Goal: Task Accomplishment & Management: Manage account settings

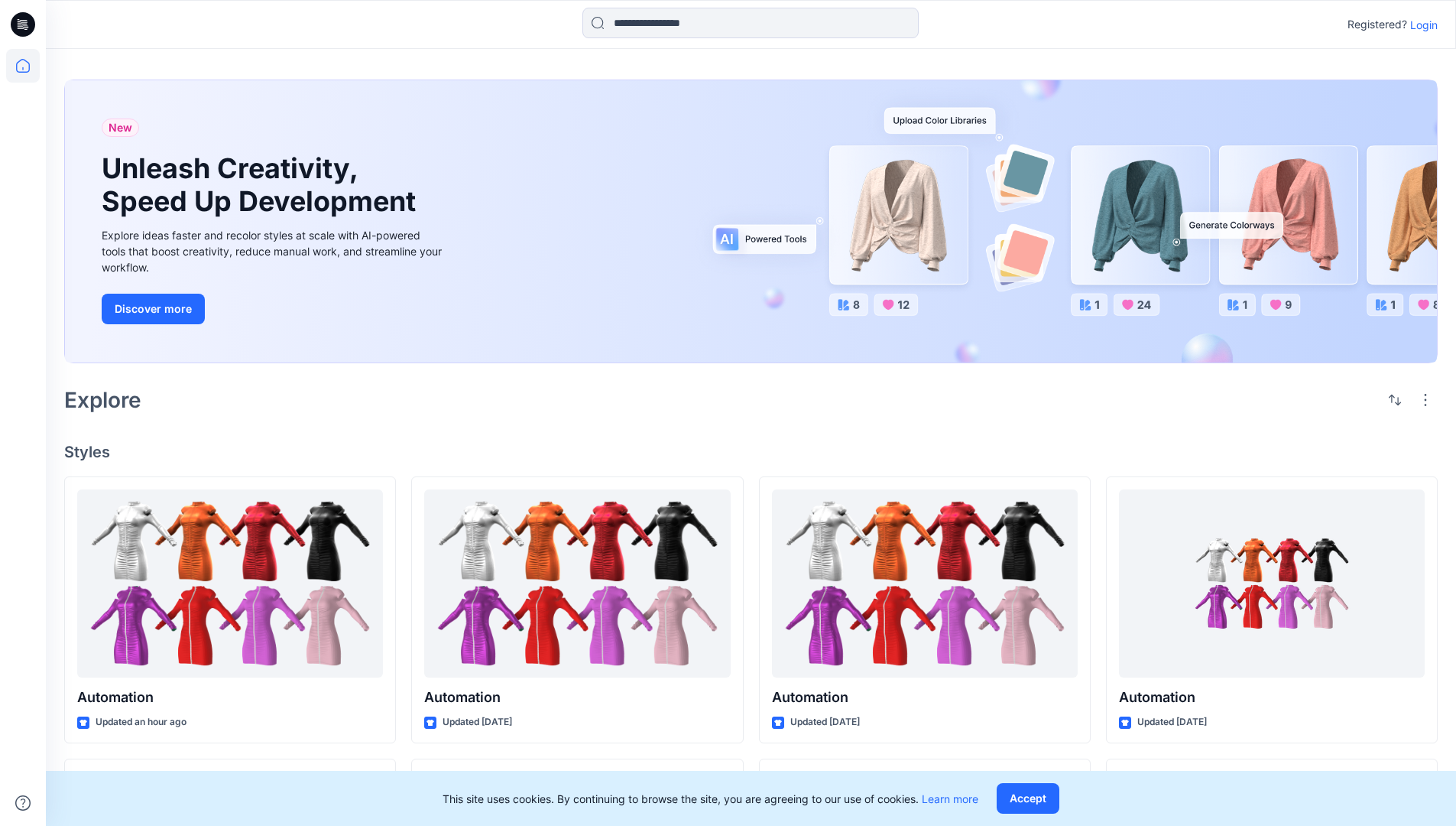
click at [1420, 24] on p "Login" at bounding box center [1425, 24] width 28 height 16
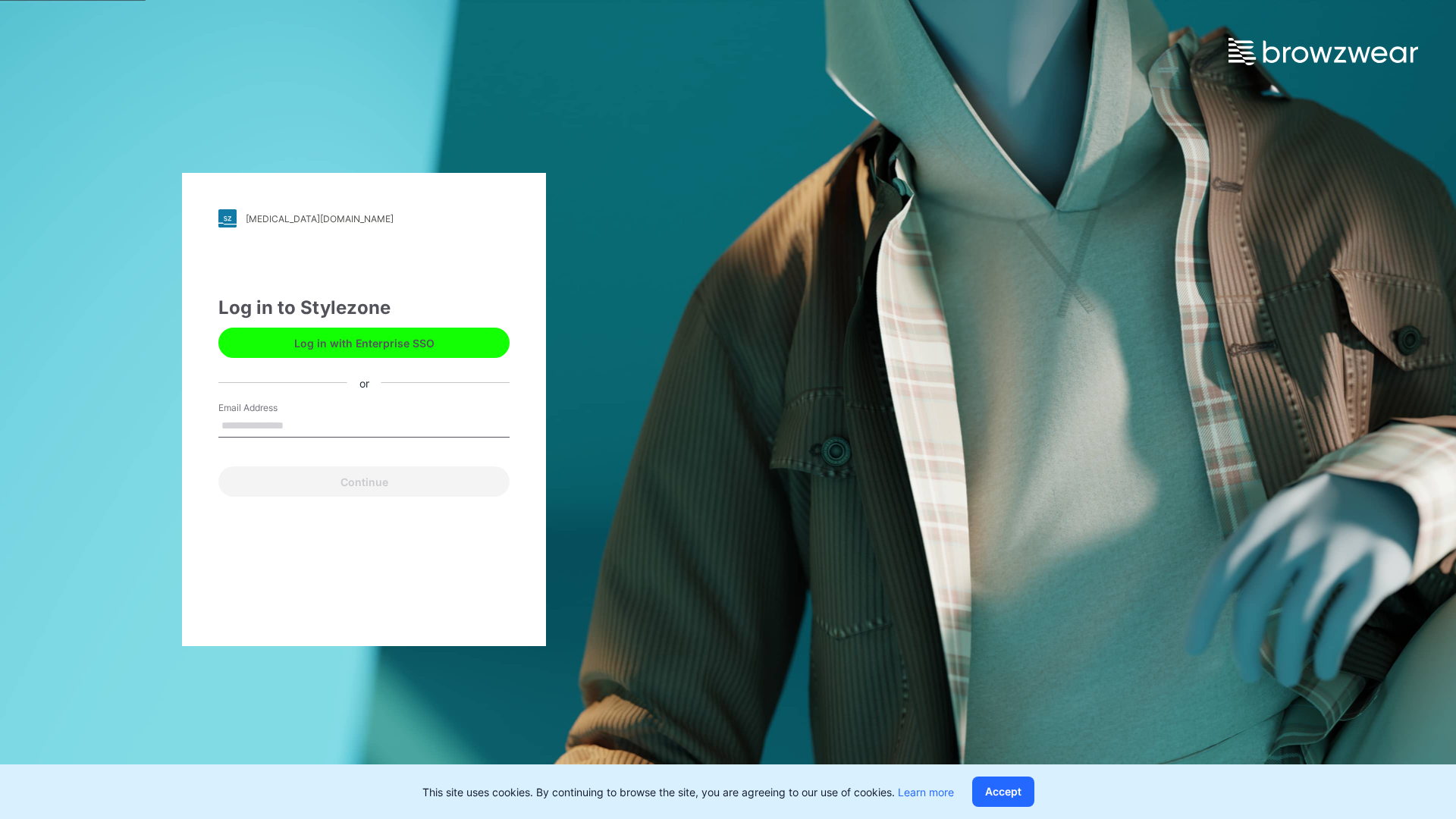
click at [299, 425] on input "Email Address" at bounding box center [363, 425] width 291 height 22
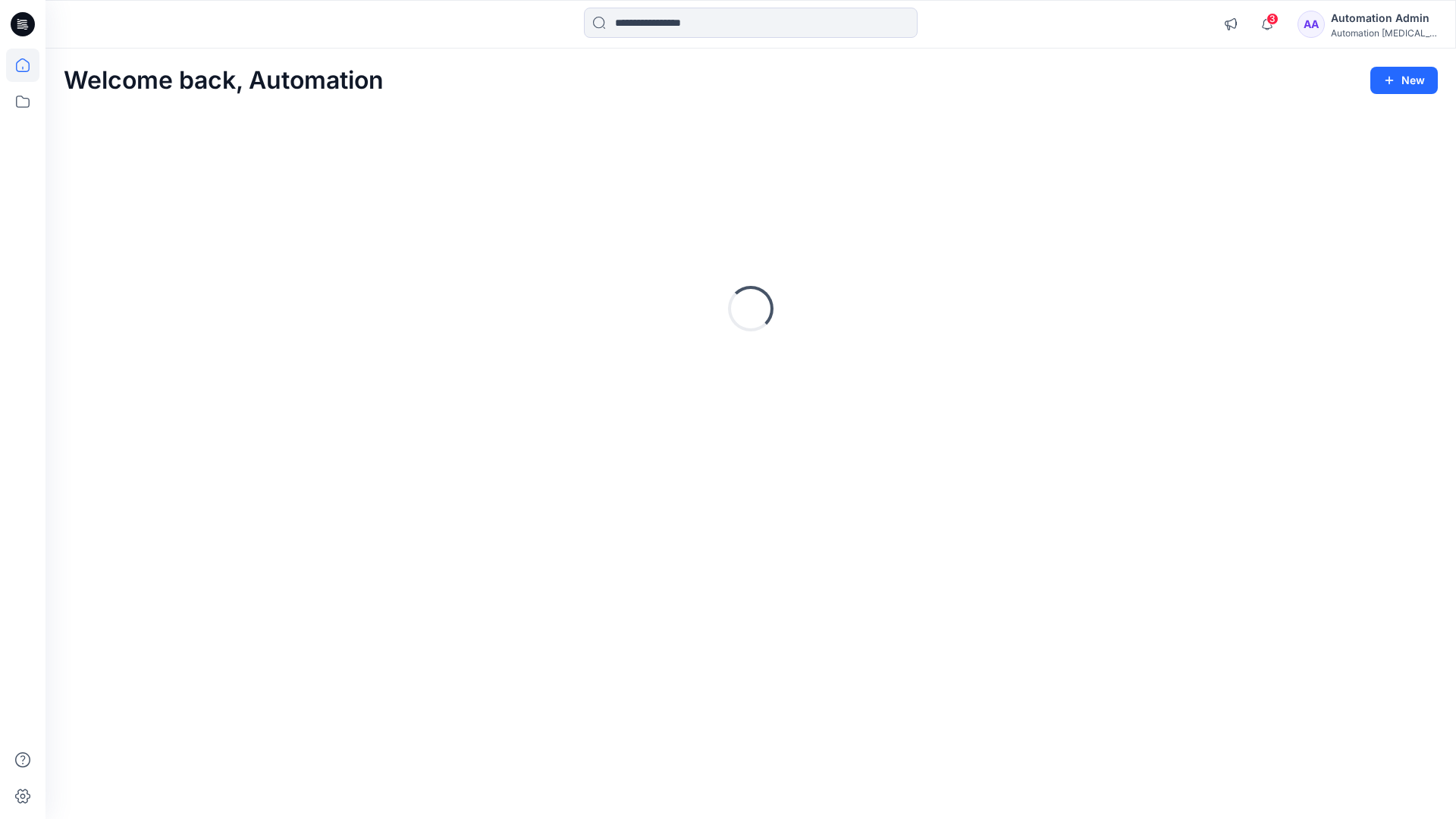
click at [28, 66] on icon at bounding box center [22, 66] width 14 height 14
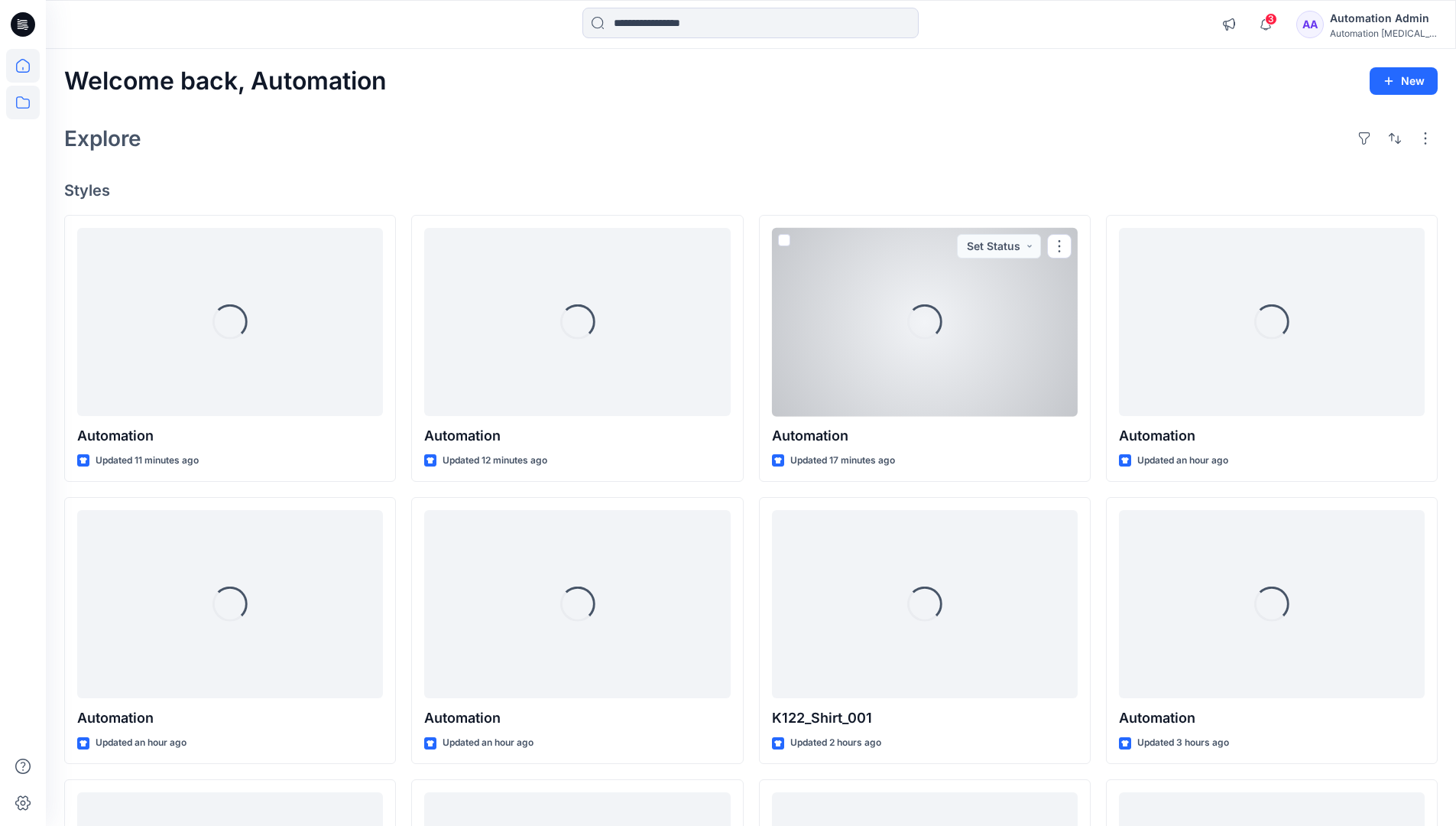
click at [22, 98] on icon at bounding box center [23, 102] width 34 height 34
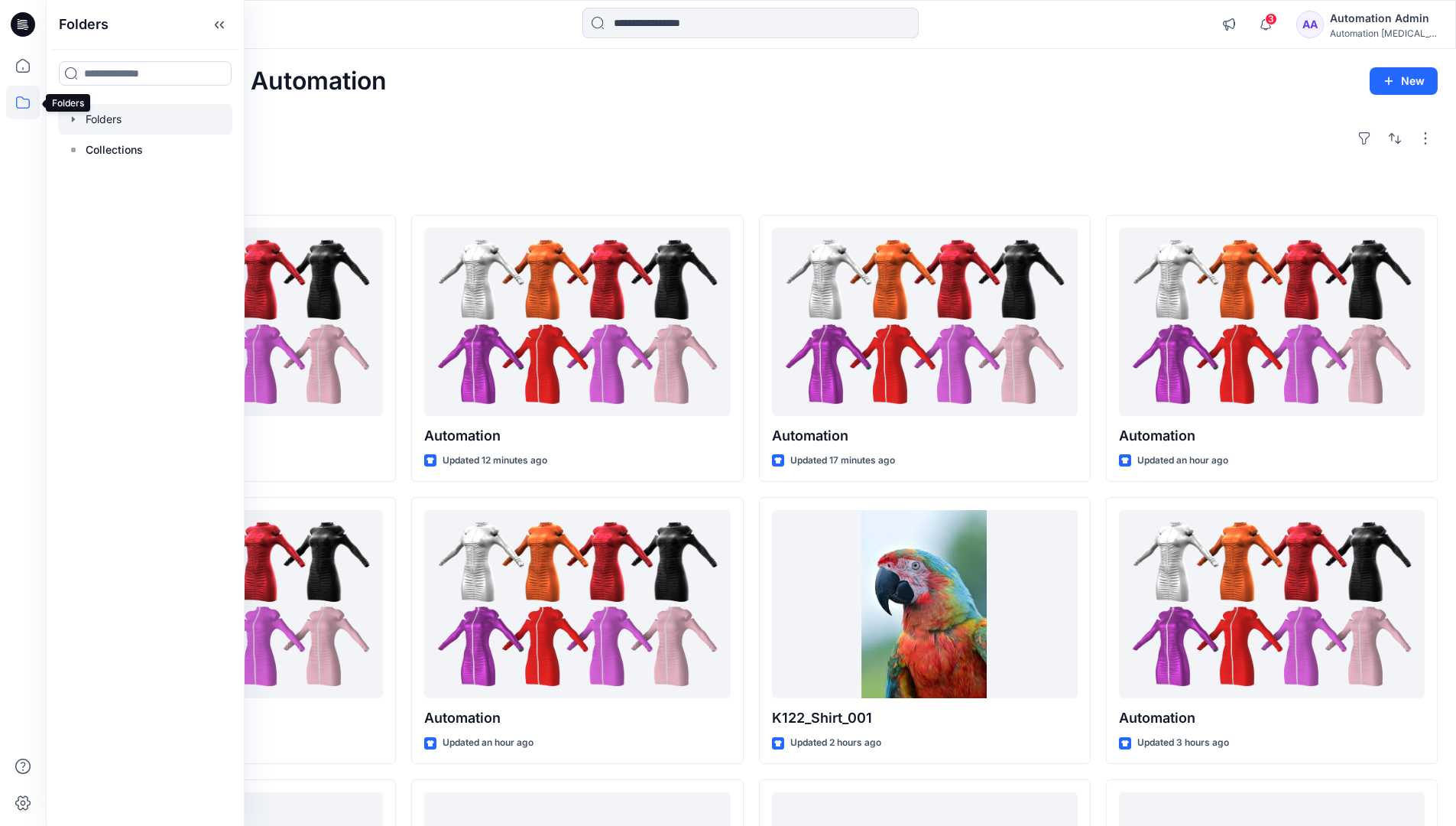
click at [125, 122] on div at bounding box center [145, 118] width 174 height 30
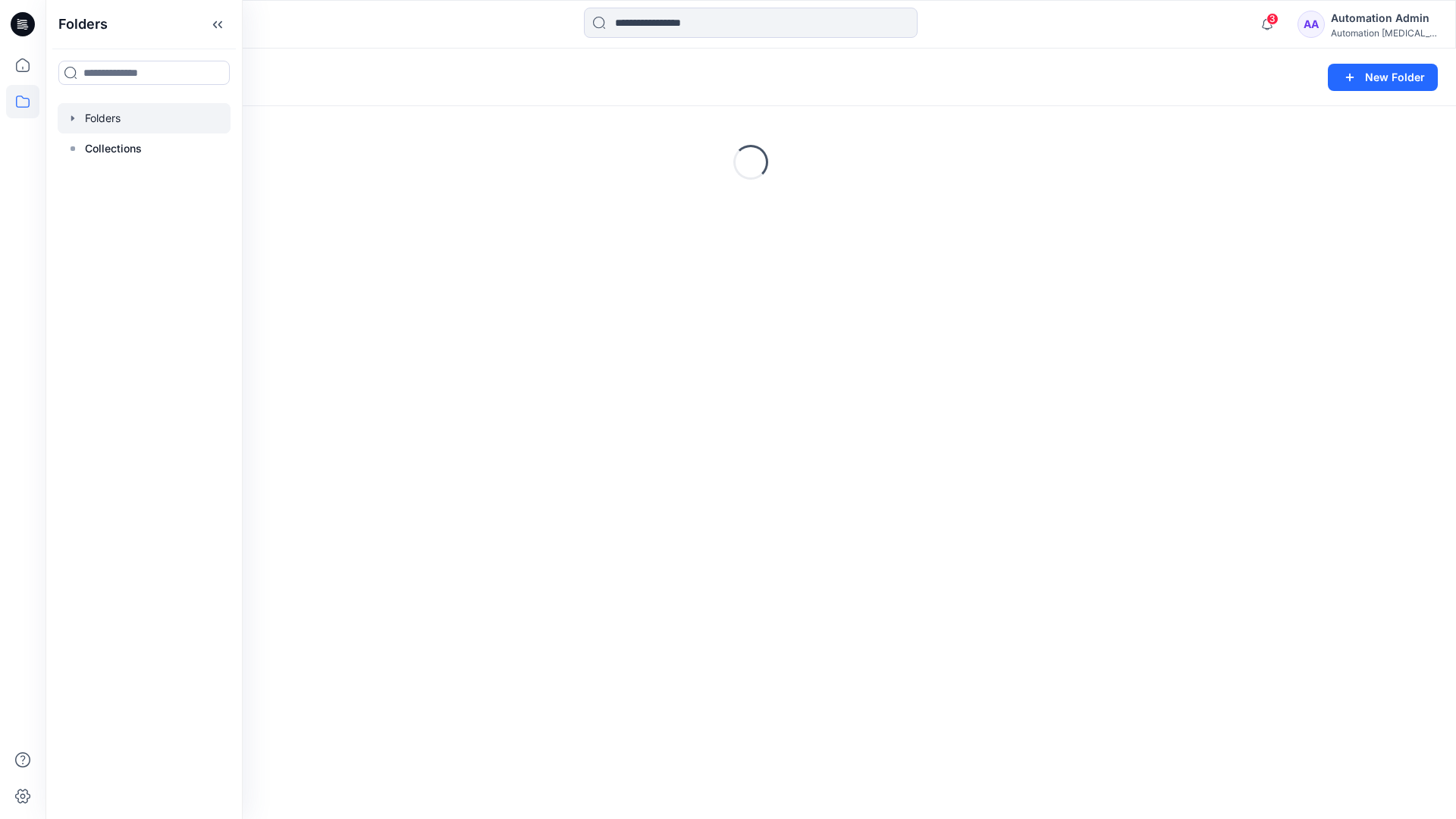
click at [1269, 53] on div "Folders New Folder" at bounding box center [751, 77] width 1410 height 58
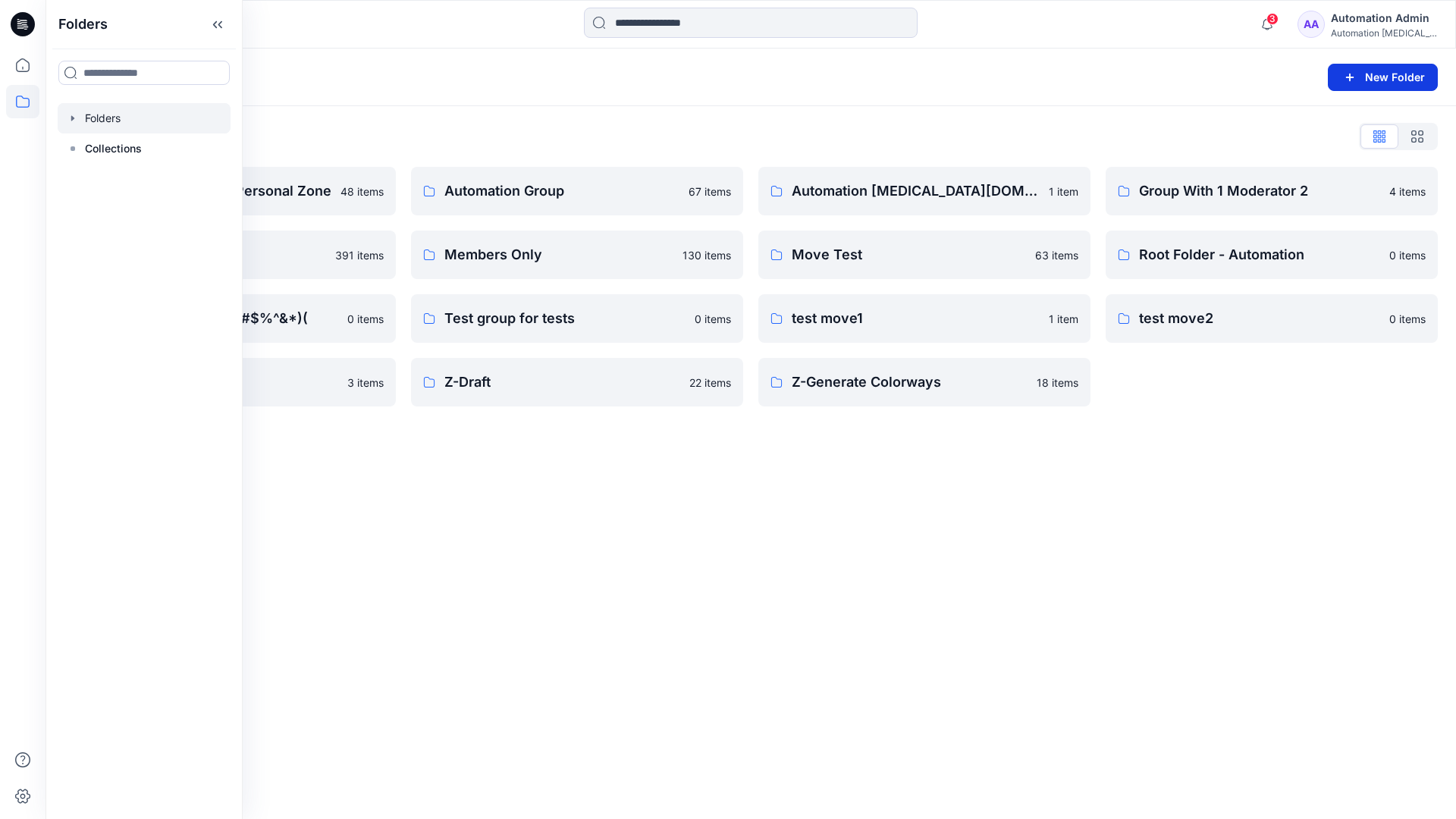
click at [1364, 77] on button "New Folder" at bounding box center [1382, 78] width 110 height 28
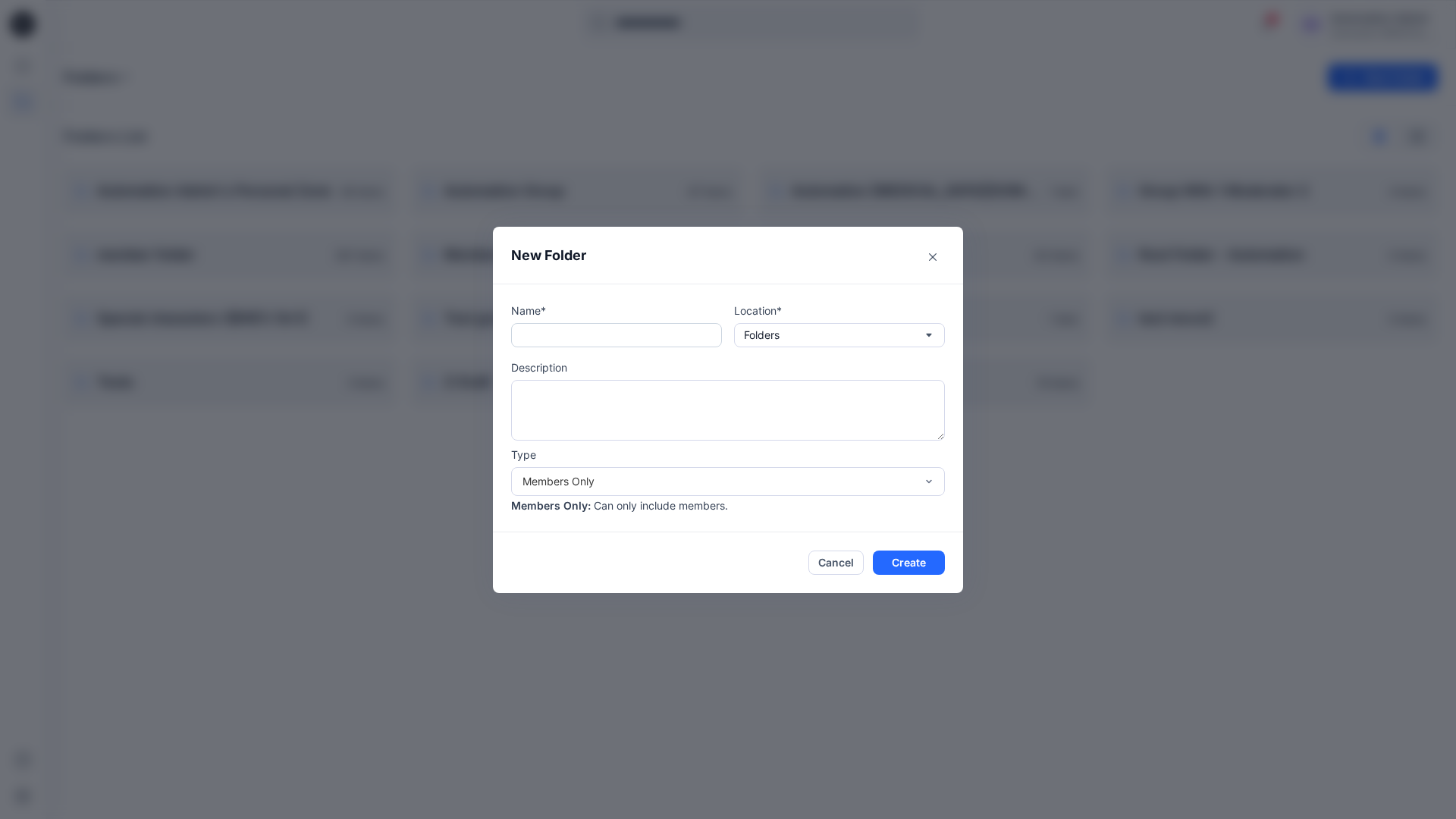
click at [594, 342] on input "text" at bounding box center [616, 335] width 211 height 24
type input "**********"
click at [896, 558] on button "Create" at bounding box center [908, 563] width 72 height 24
click at [26, 16] on icon at bounding box center [22, 24] width 24 height 24
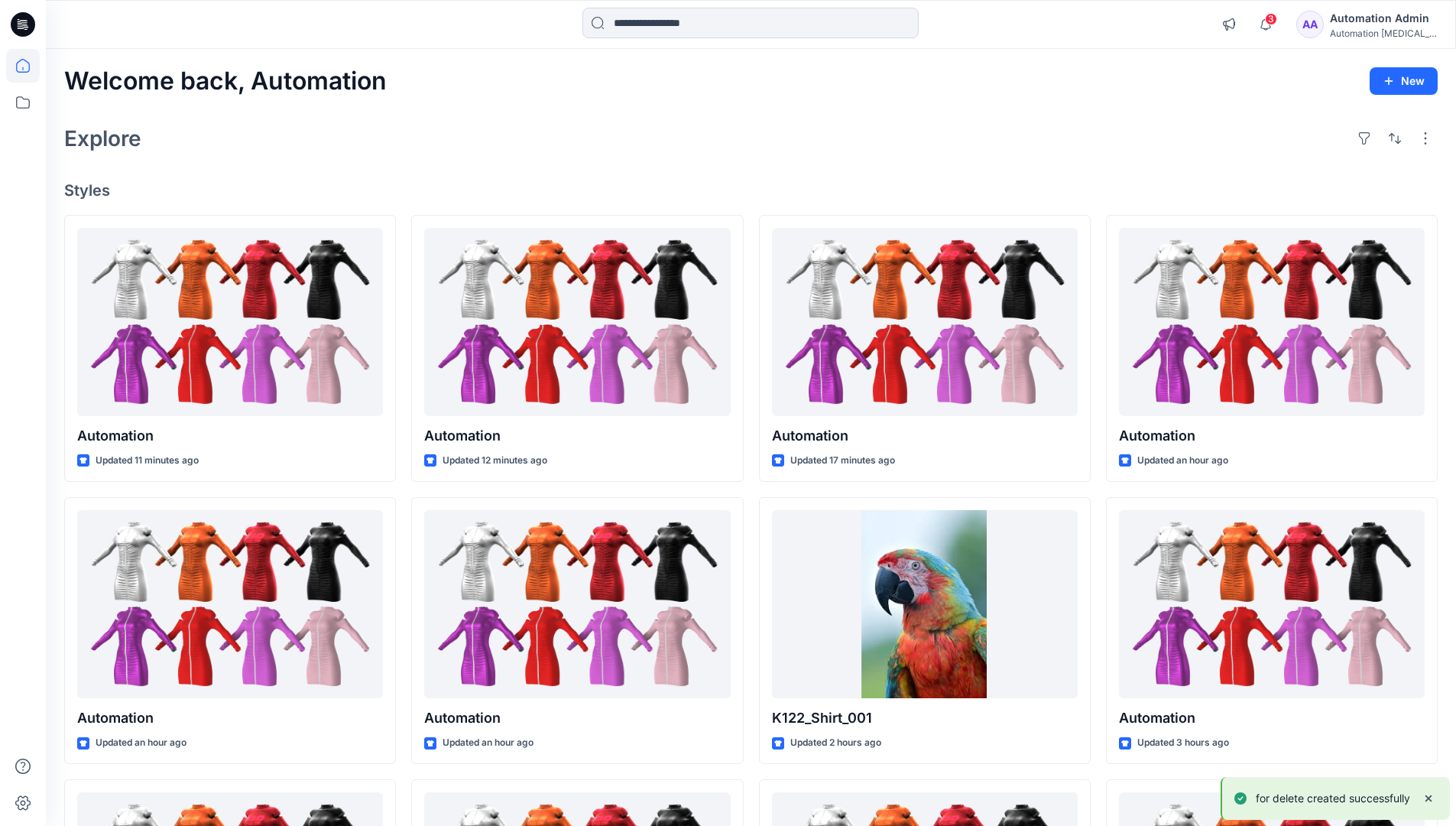
click at [1380, 16] on div "Automation Admin" at bounding box center [1383, 18] width 107 height 18
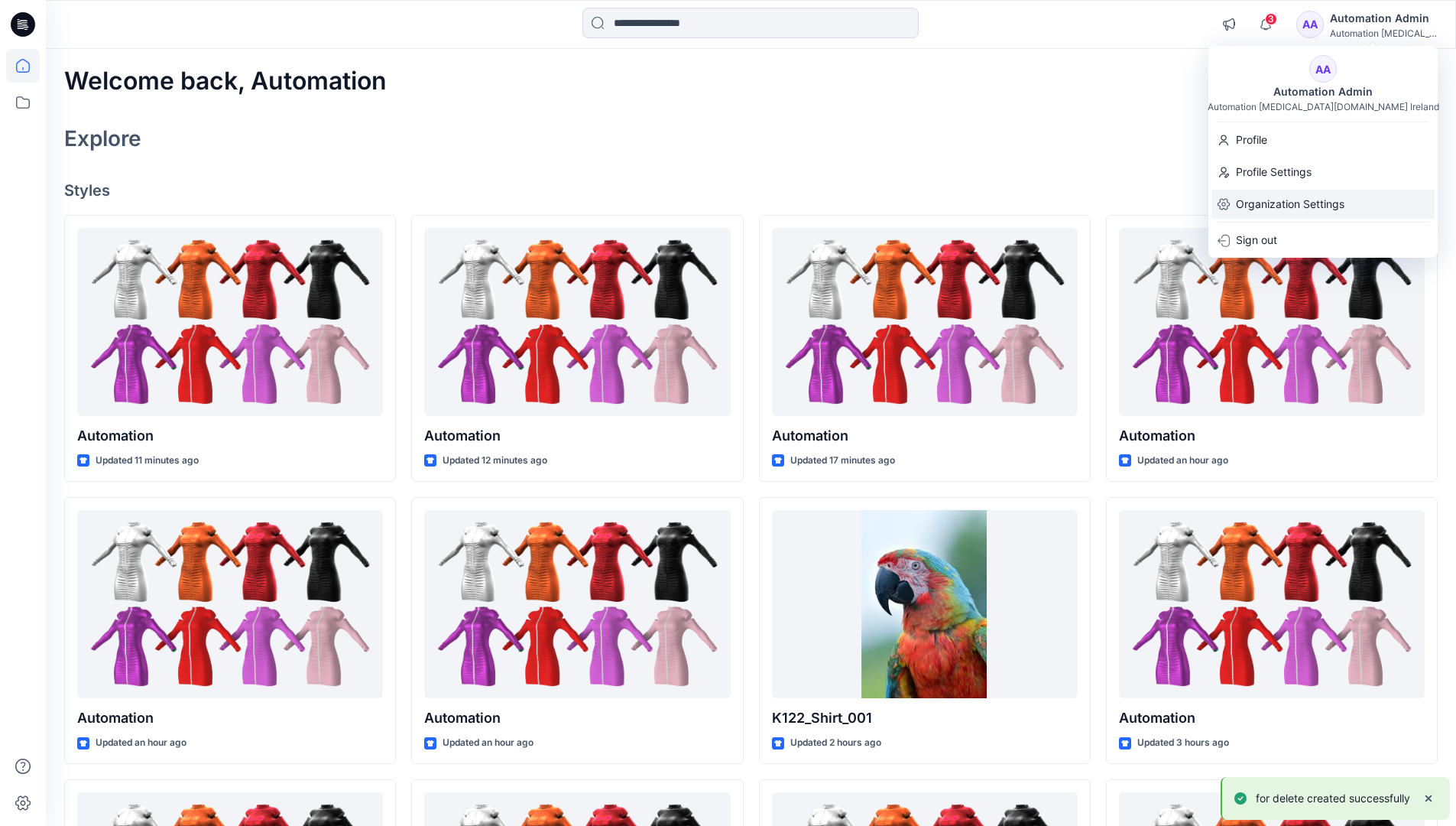
click at [1326, 200] on p "Organization Settings" at bounding box center [1290, 204] width 109 height 29
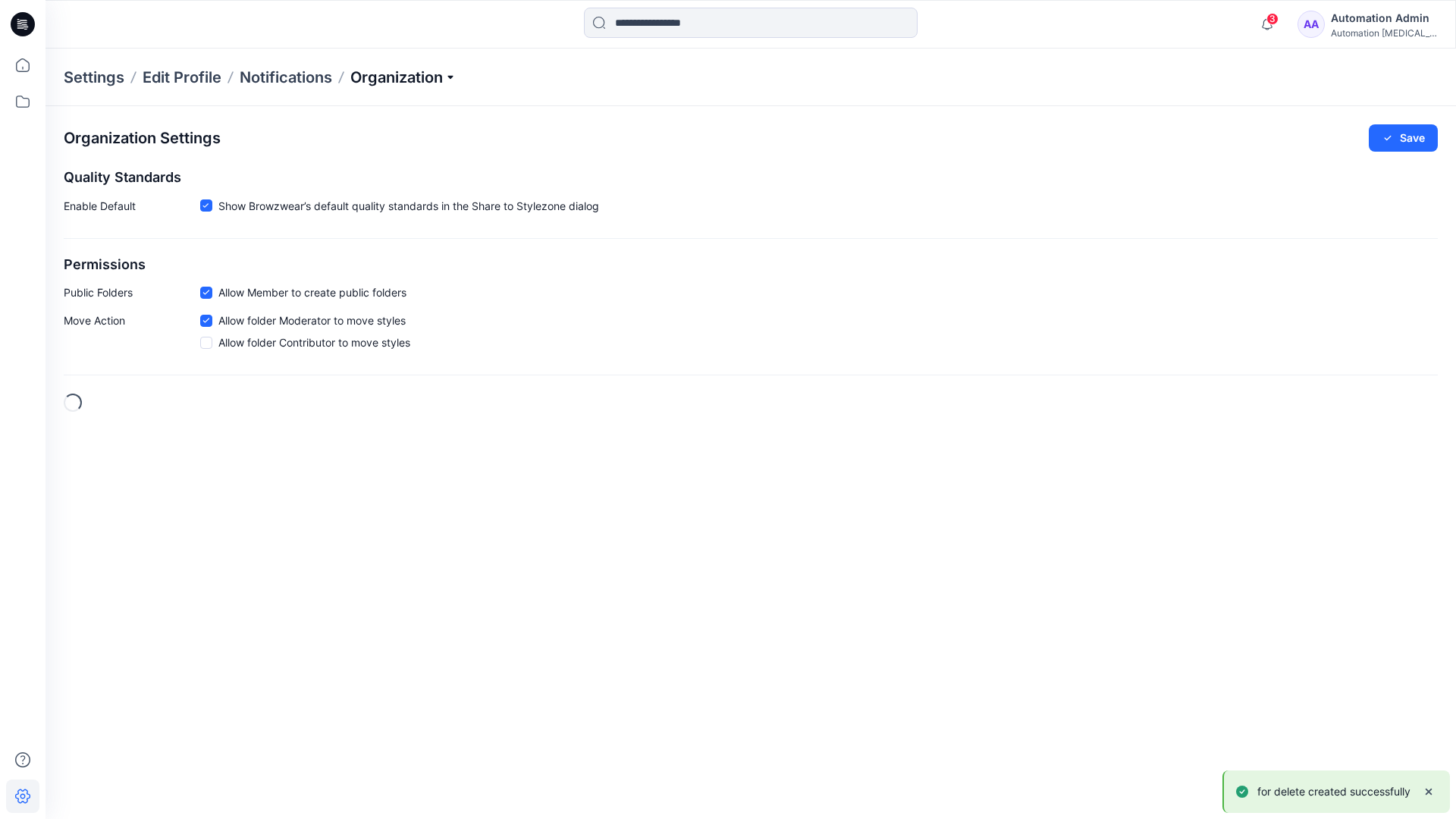
click at [433, 78] on p "Organization" at bounding box center [403, 77] width 106 height 22
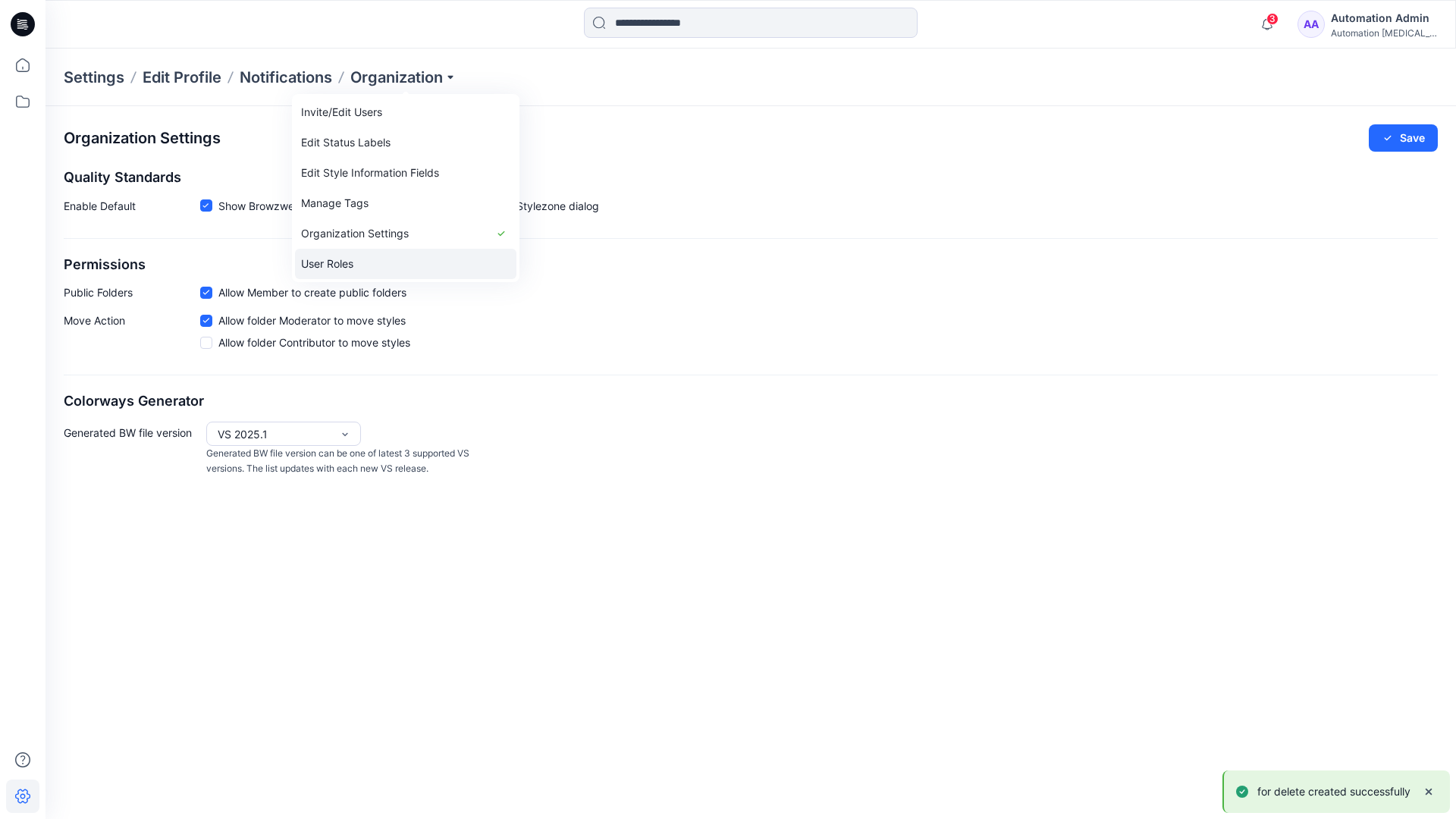
click at [389, 260] on link "User Roles" at bounding box center [406, 263] width 221 height 30
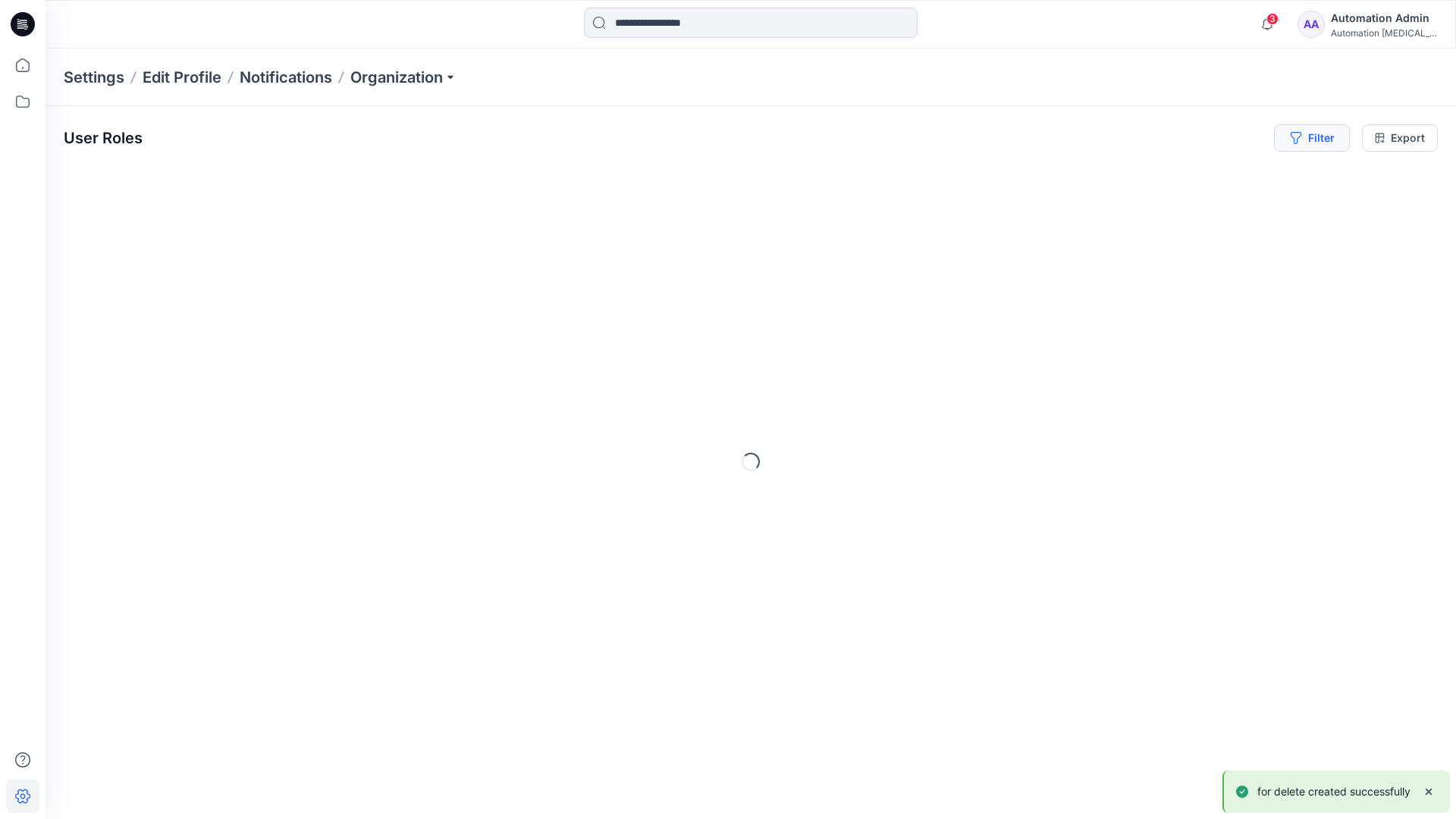
click at [1293, 141] on icon "button" at bounding box center [1295, 138] width 10 height 12
click at [1052, 178] on div at bounding box center [1081, 179] width 156 height 19
type input "**********"
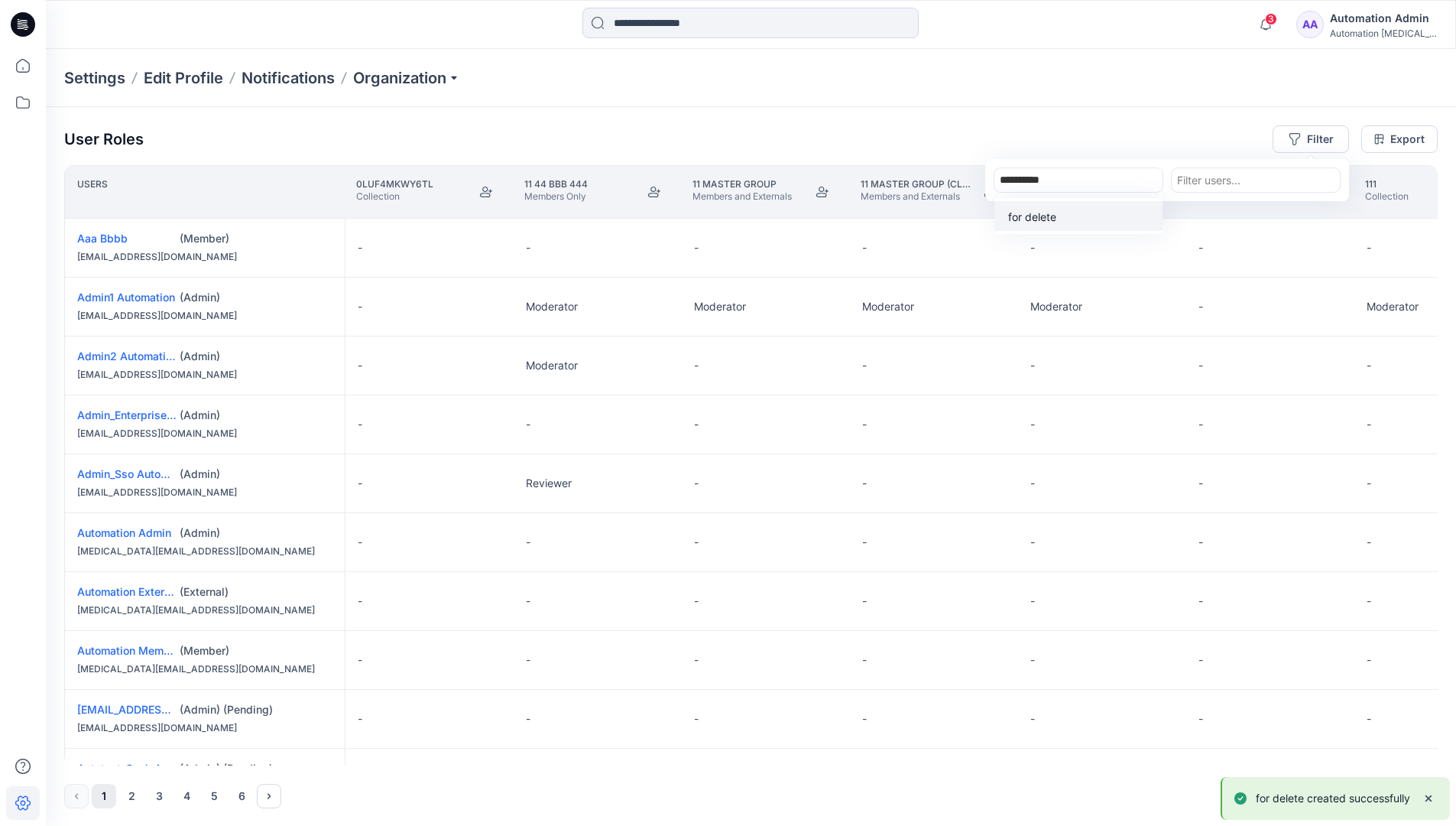
click at [1037, 213] on p "for delete" at bounding box center [1032, 217] width 48 height 16
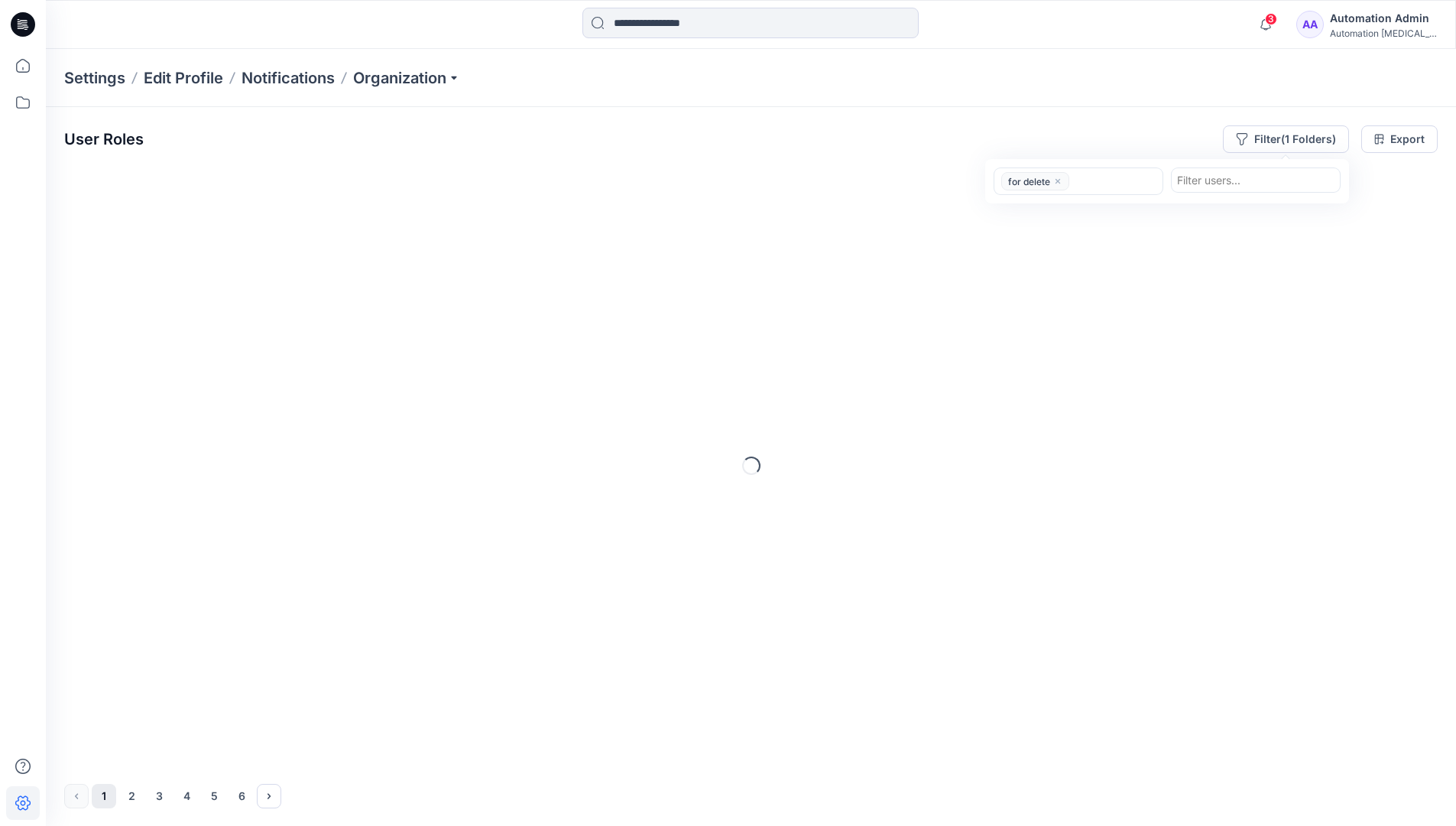
click at [1126, 131] on div "User Roles Filter (1 Folders) option for delete, selected. for delete Filter us…" at bounding box center [751, 139] width 1374 height 28
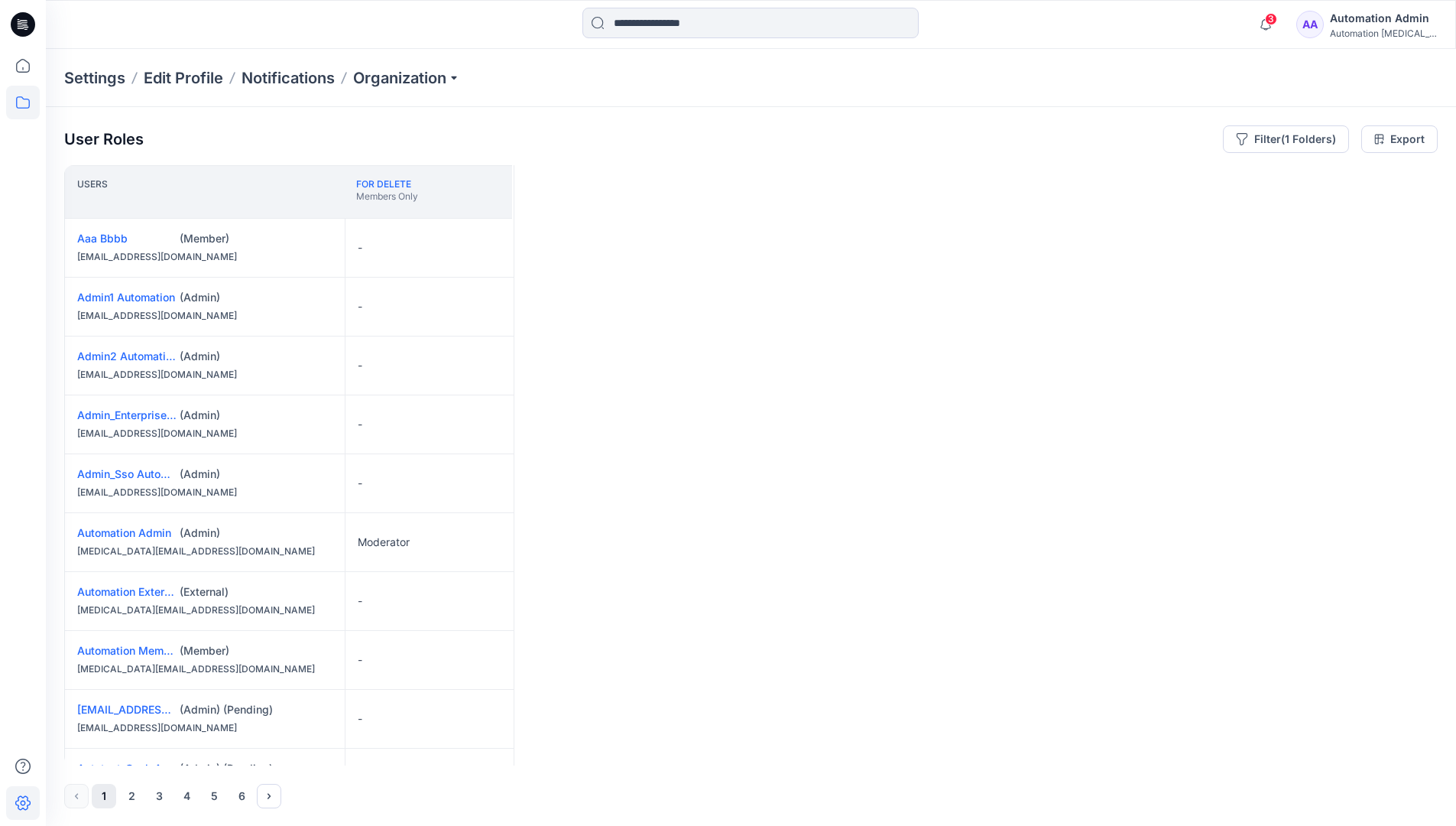
click at [29, 107] on icon at bounding box center [23, 102] width 34 height 34
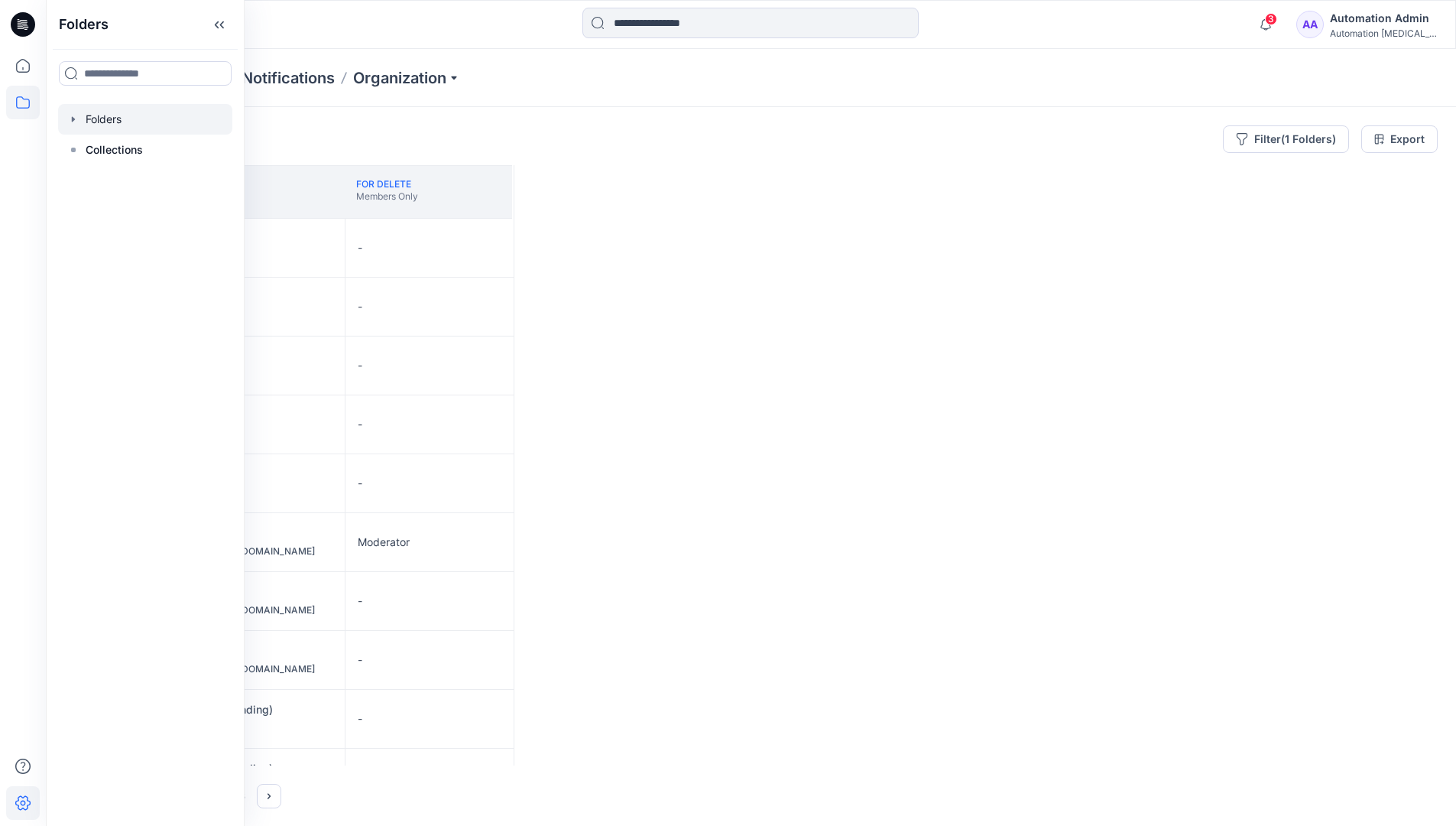
click at [115, 122] on div at bounding box center [145, 118] width 174 height 30
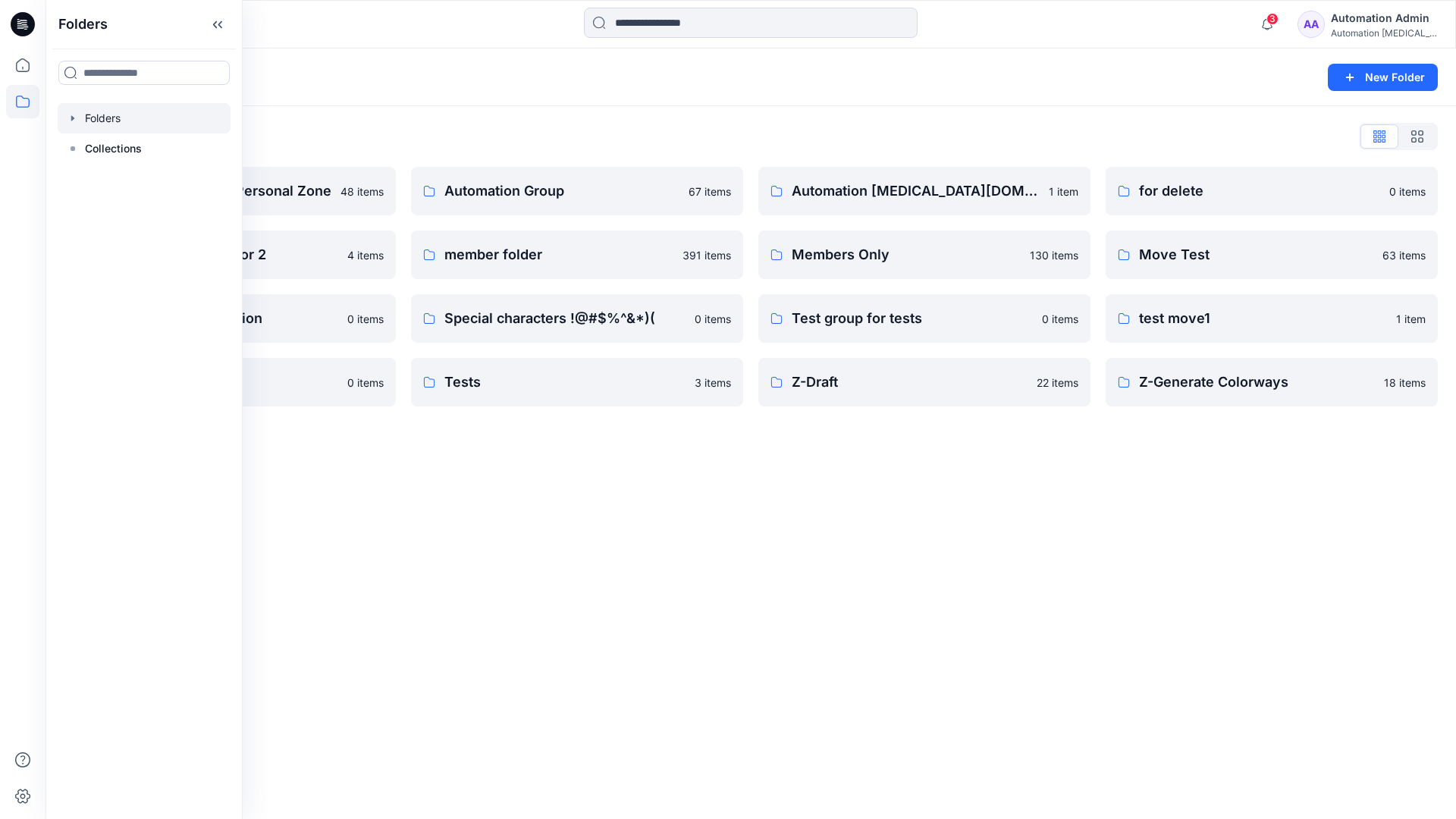
click at [929, 464] on div "Folders New Folder Folders List Automation Admin's Personal Zone 48 items Group…" at bounding box center [751, 433] width 1410 height 770
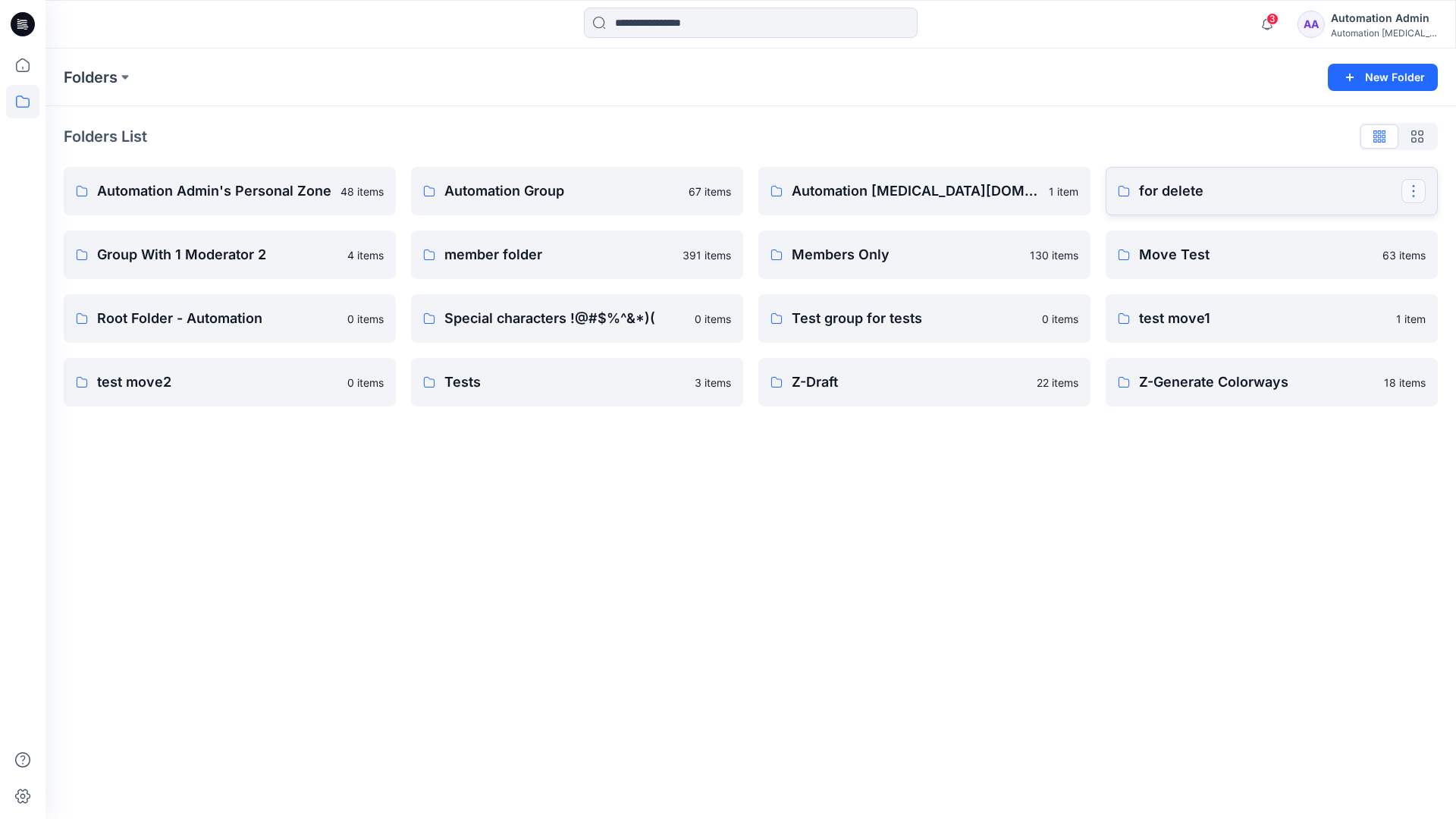
click at [1412, 186] on button "button" at bounding box center [1413, 191] width 24 height 24
click at [1338, 310] on p "[PERSON_NAME]" at bounding box center [1328, 317] width 85 height 16
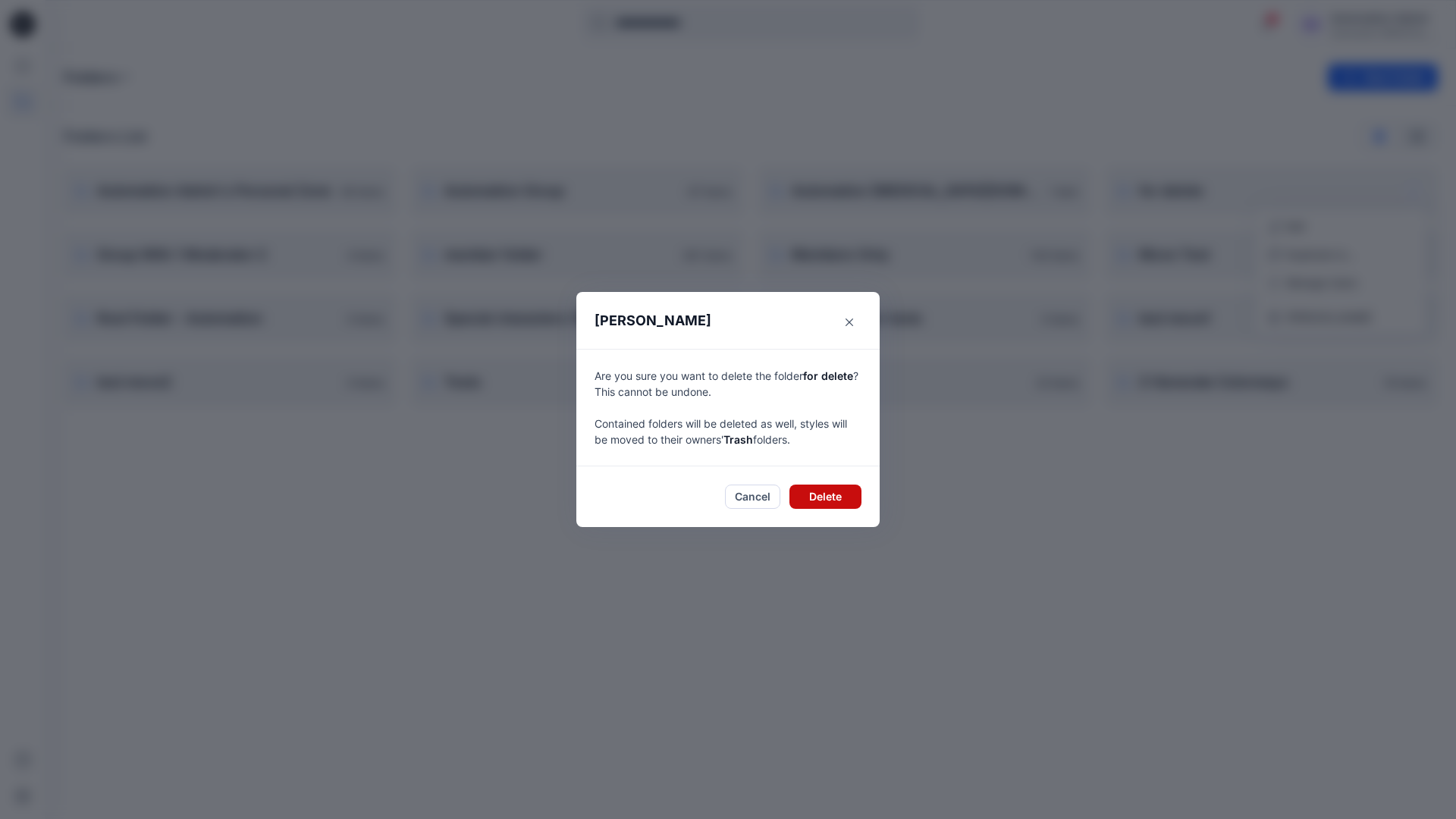
click at [845, 495] on button "Delete" at bounding box center [824, 496] width 72 height 24
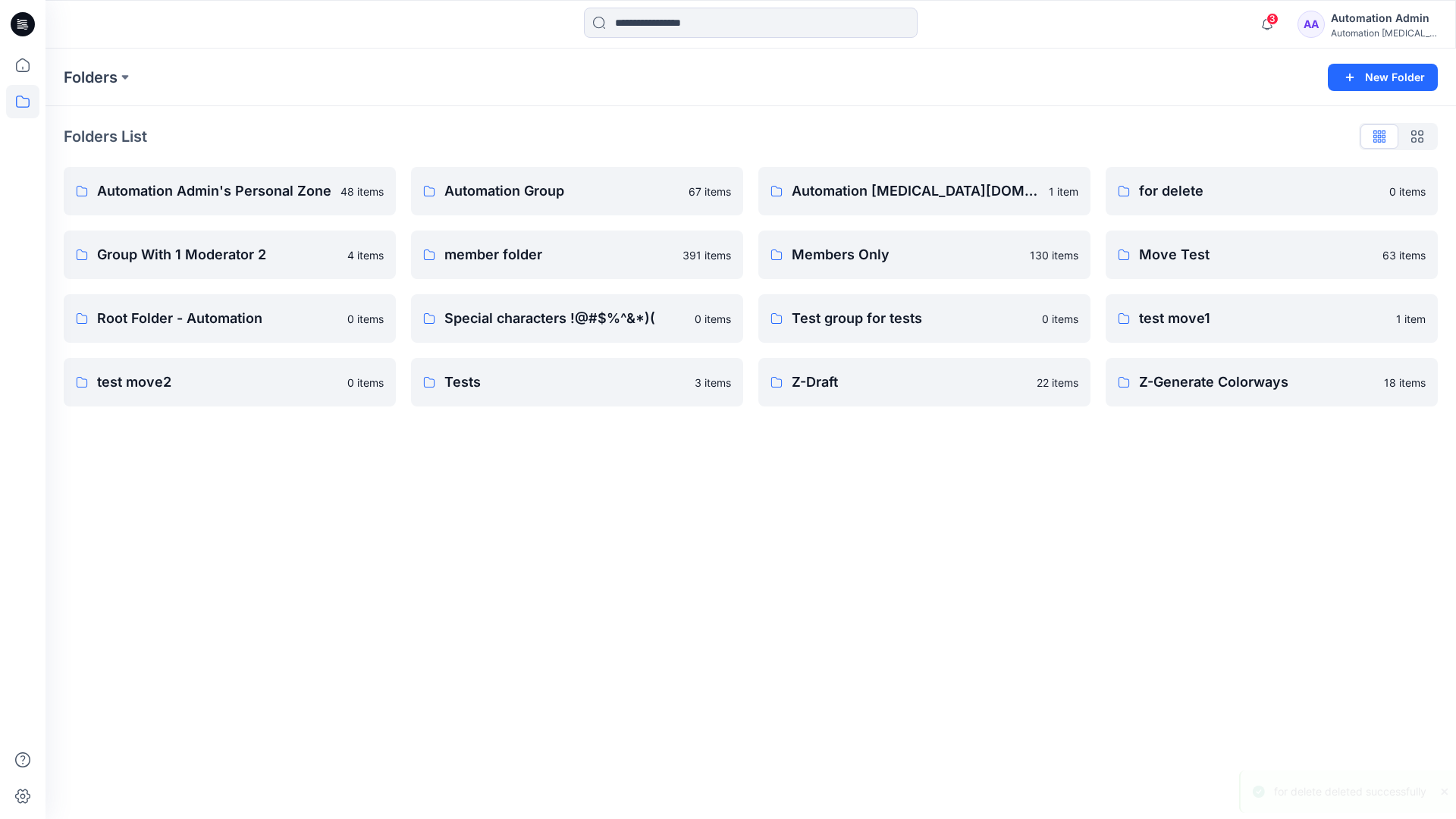
click at [1350, 23] on div "Automation Admin" at bounding box center [1384, 18] width 106 height 18
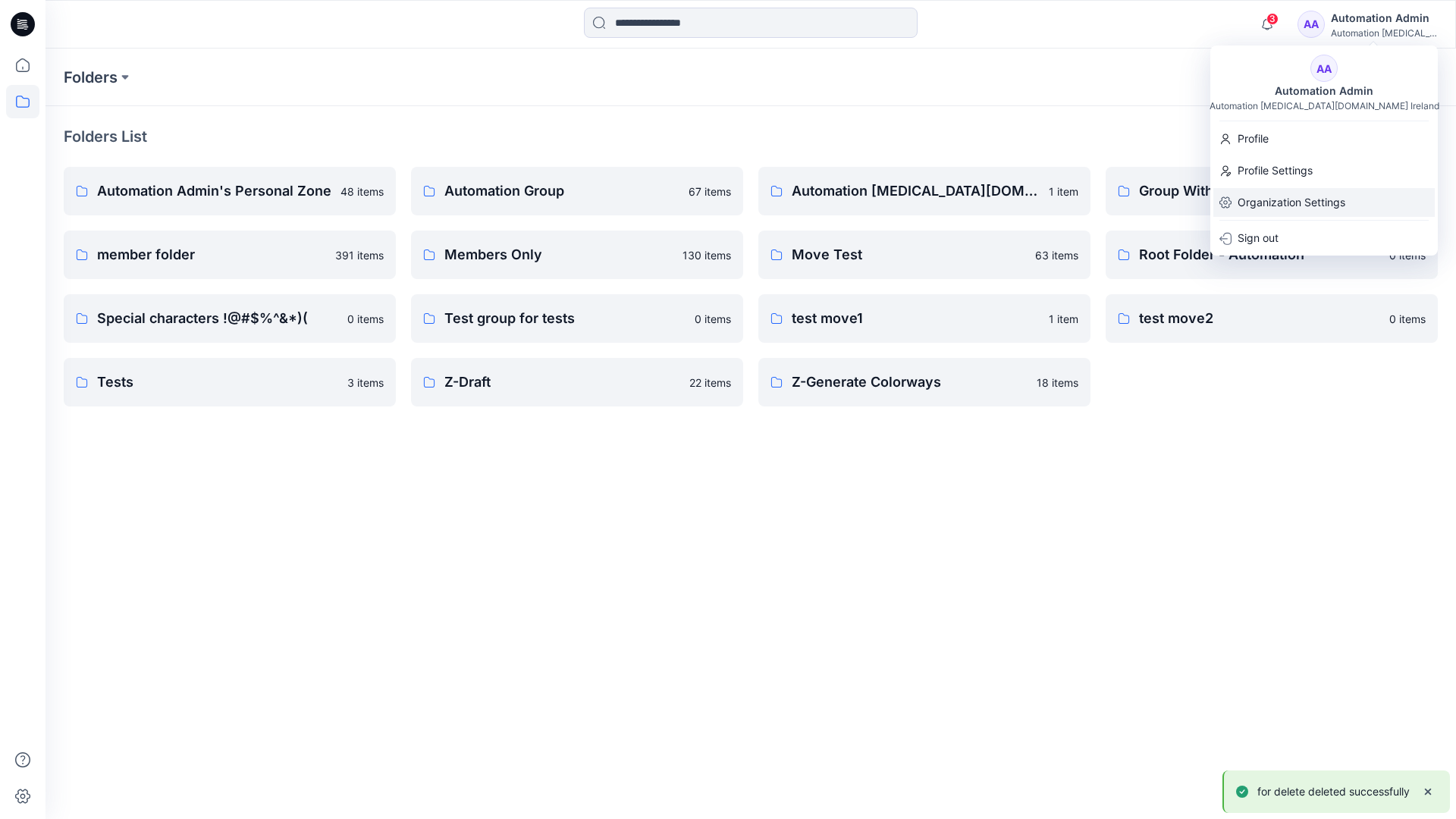
click at [1314, 200] on p "Organization Settings" at bounding box center [1291, 202] width 108 height 28
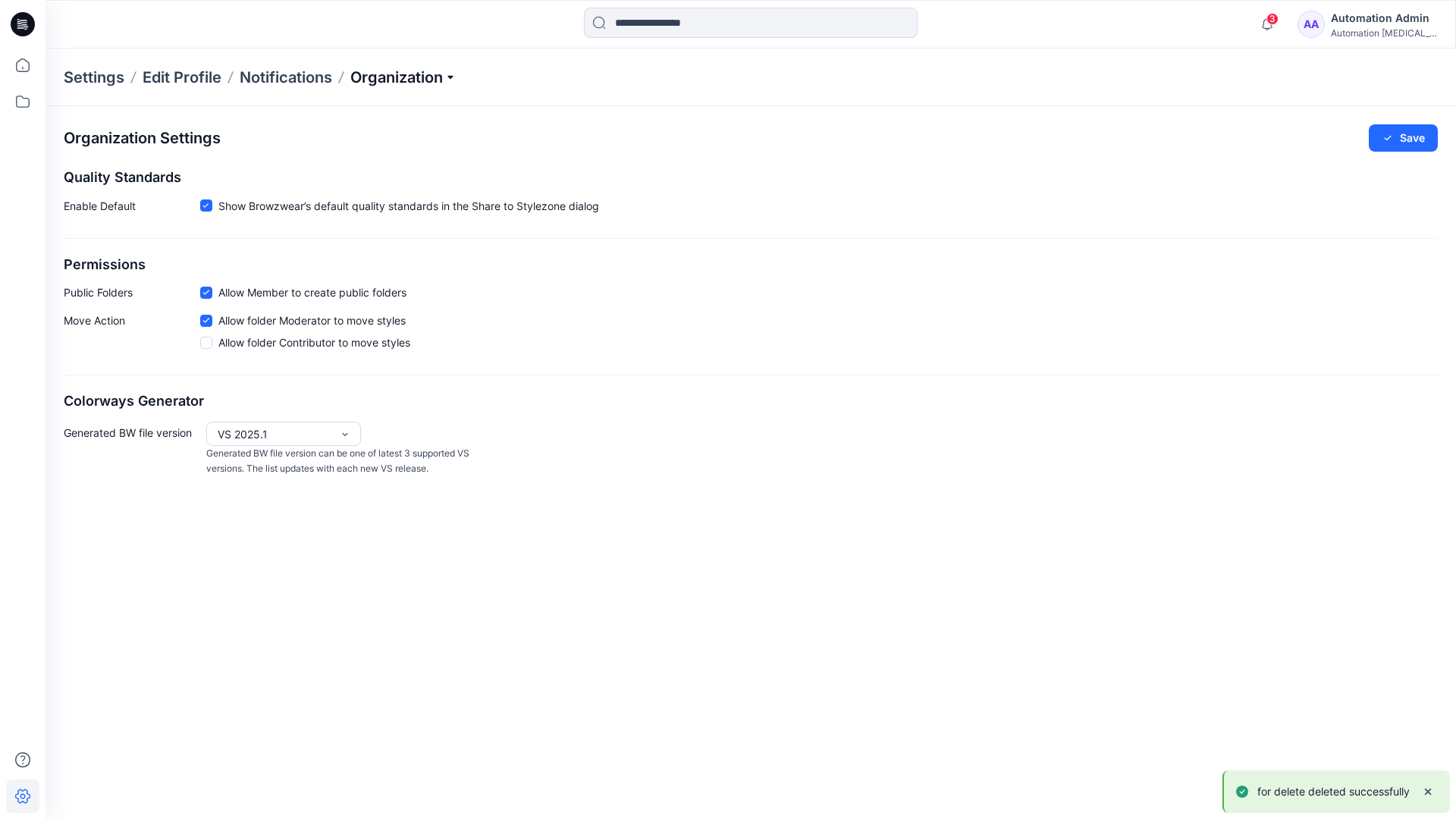
click at [444, 75] on p "Organization" at bounding box center [403, 77] width 106 height 22
click at [396, 265] on link "User Roles" at bounding box center [406, 263] width 221 height 30
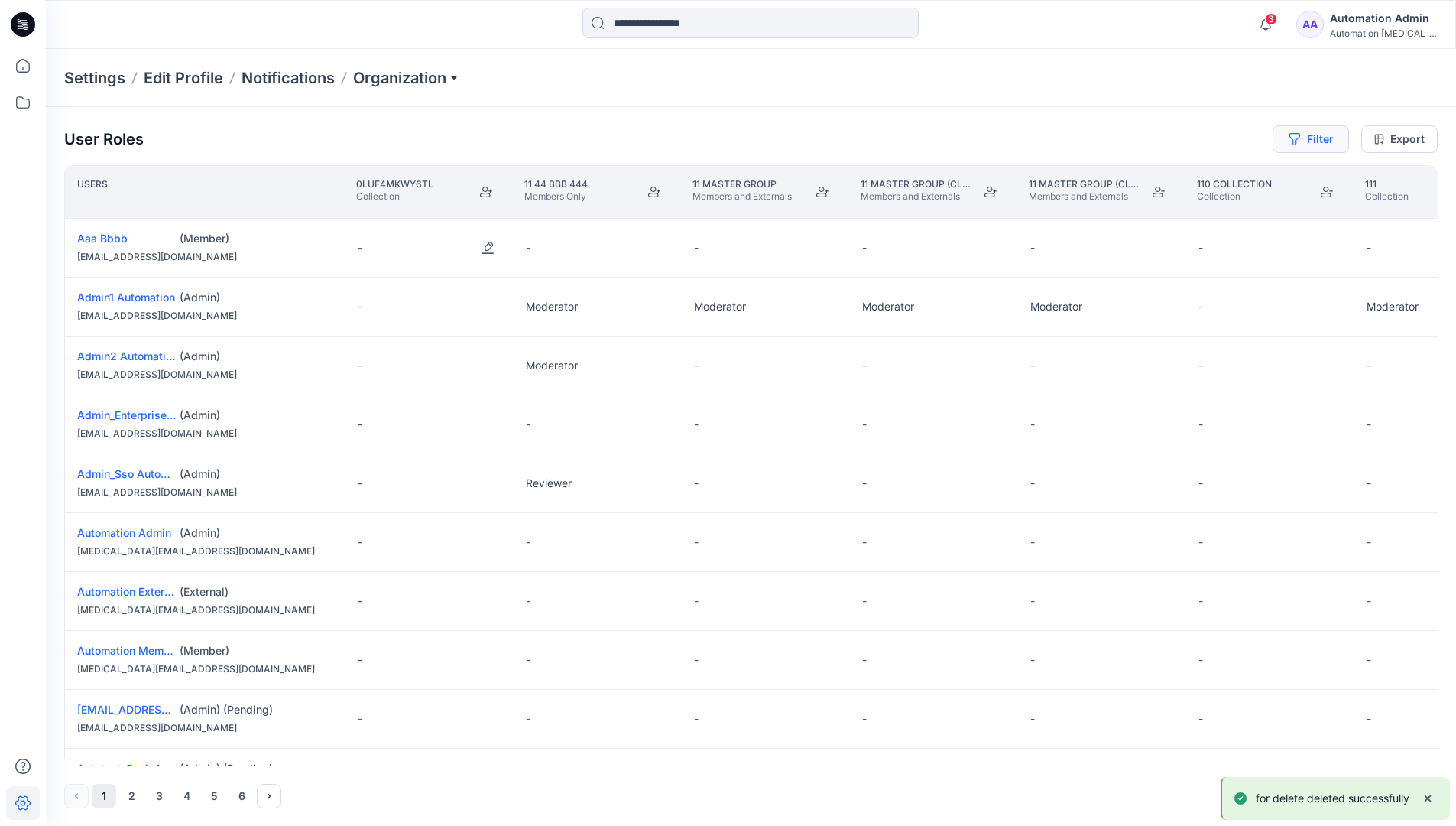
click at [1305, 144] on button "Filter" at bounding box center [1312, 139] width 77 height 28
click at [1053, 174] on div at bounding box center [1078, 180] width 158 height 19
type input "**********"
click at [1198, 100] on div "Settings Edit Profile Notifications Organization" at bounding box center [751, 77] width 1411 height 58
click at [1326, 136] on button "Filter" at bounding box center [1312, 139] width 77 height 28
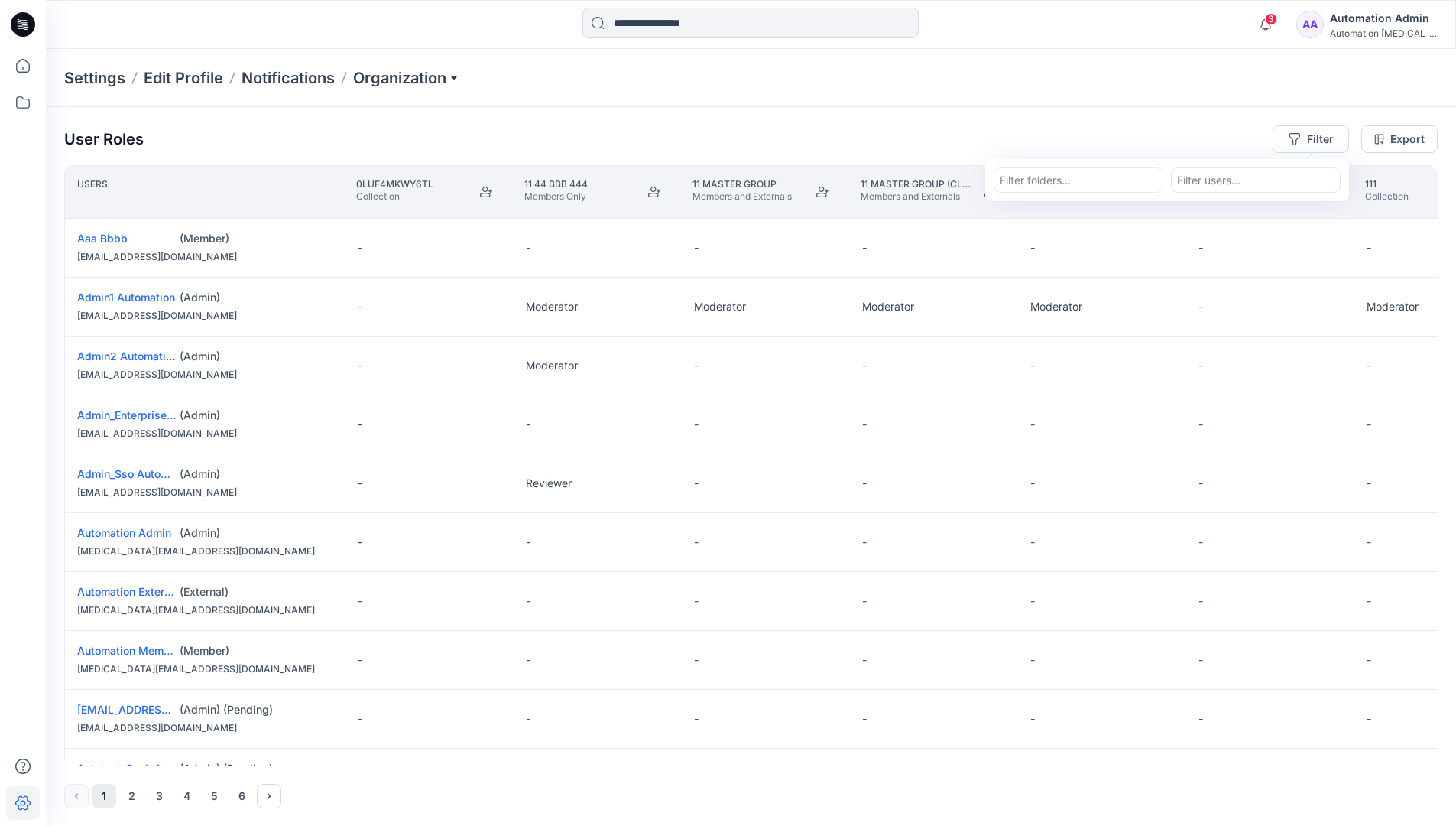
click at [1097, 175] on div at bounding box center [1078, 180] width 158 height 19
type input "***"
click at [1104, 210] on div "Loading..." at bounding box center [1078, 215] width 168 height 29
click at [1105, 180] on div "***" at bounding box center [1078, 180] width 158 height 19
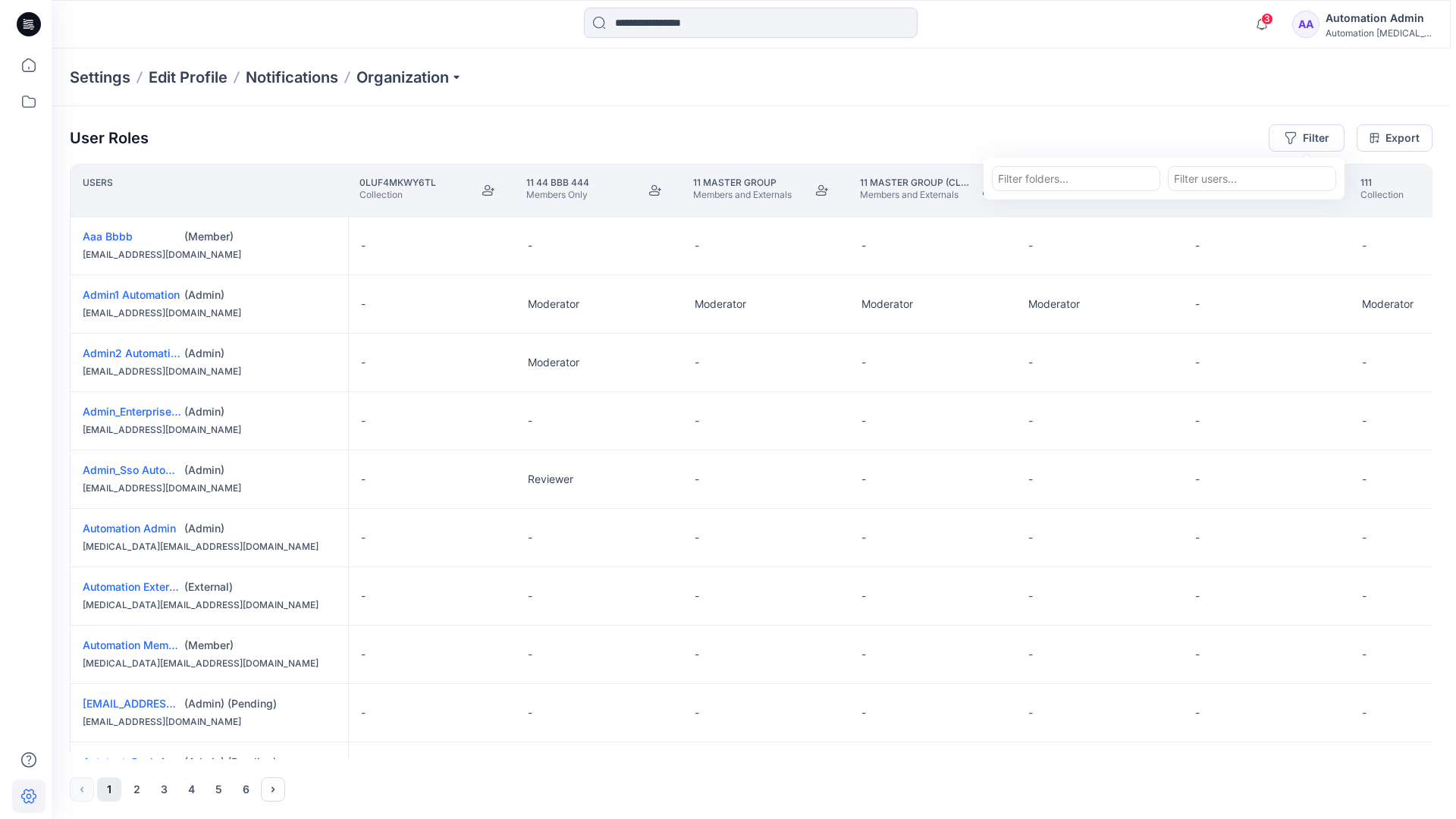
scroll to position [938, 0]
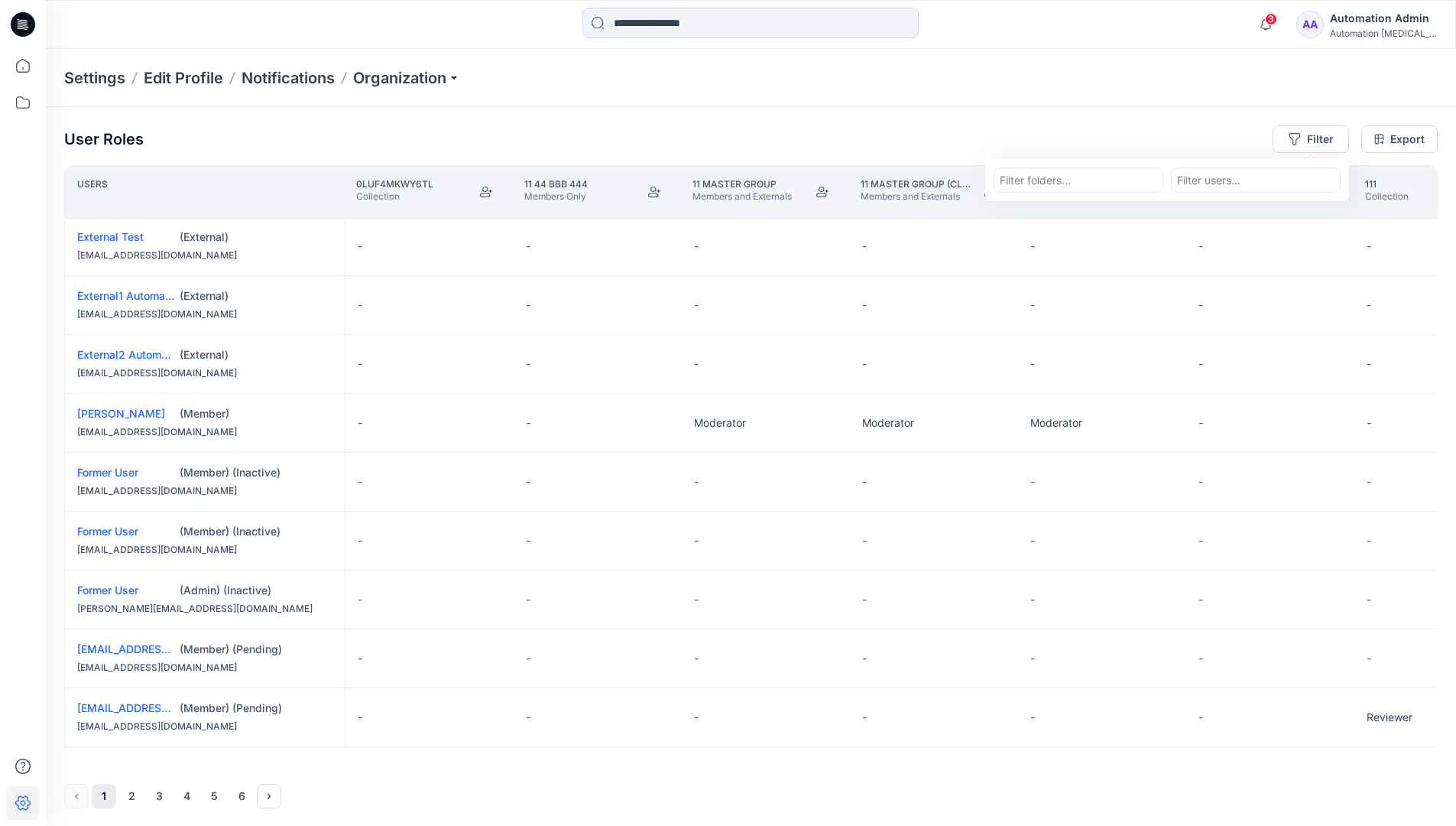
click at [1414, 10] on div "Automation Admin" at bounding box center [1383, 18] width 107 height 18
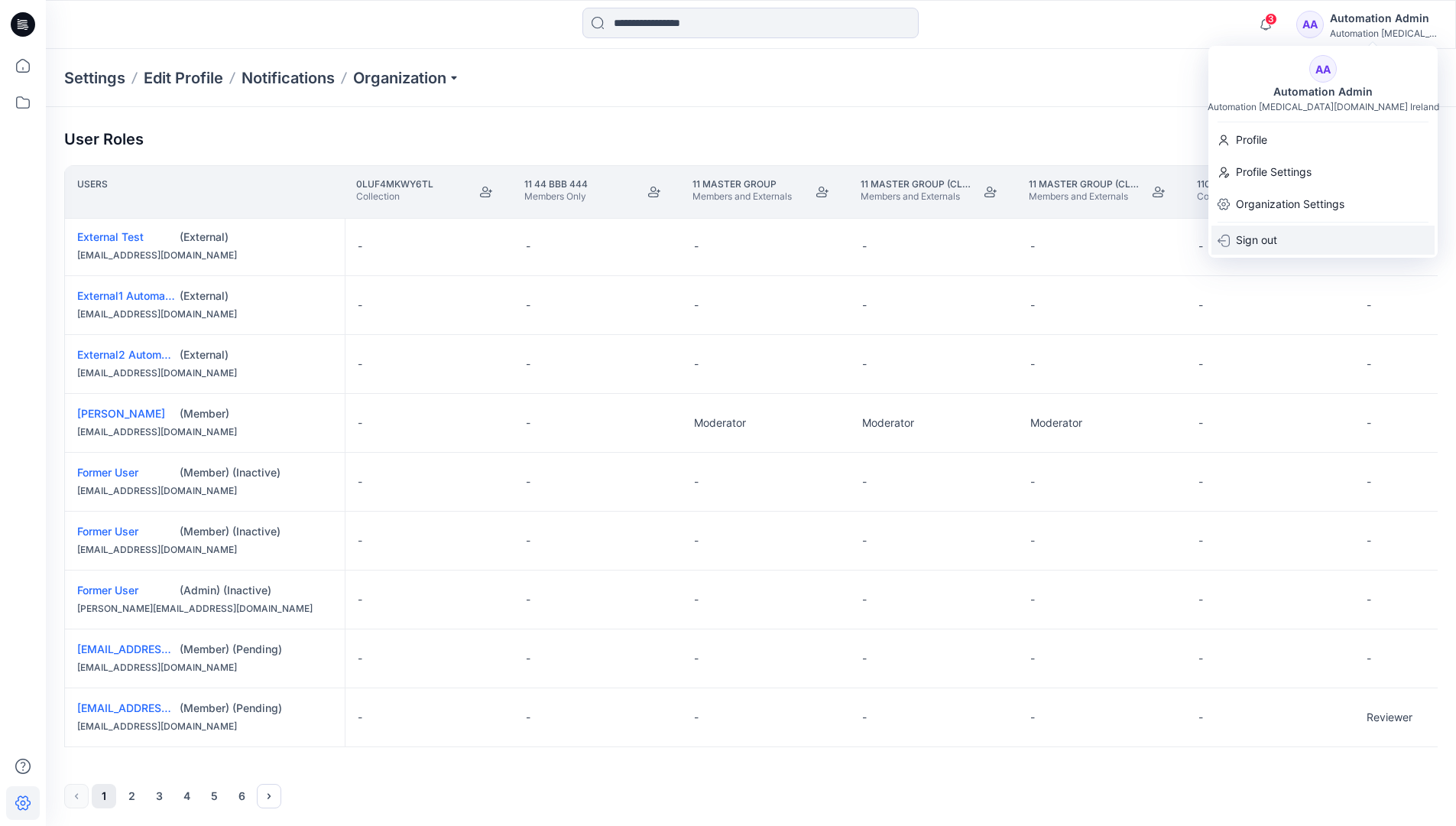
click at [1296, 241] on div "Sign out" at bounding box center [1323, 239] width 223 height 29
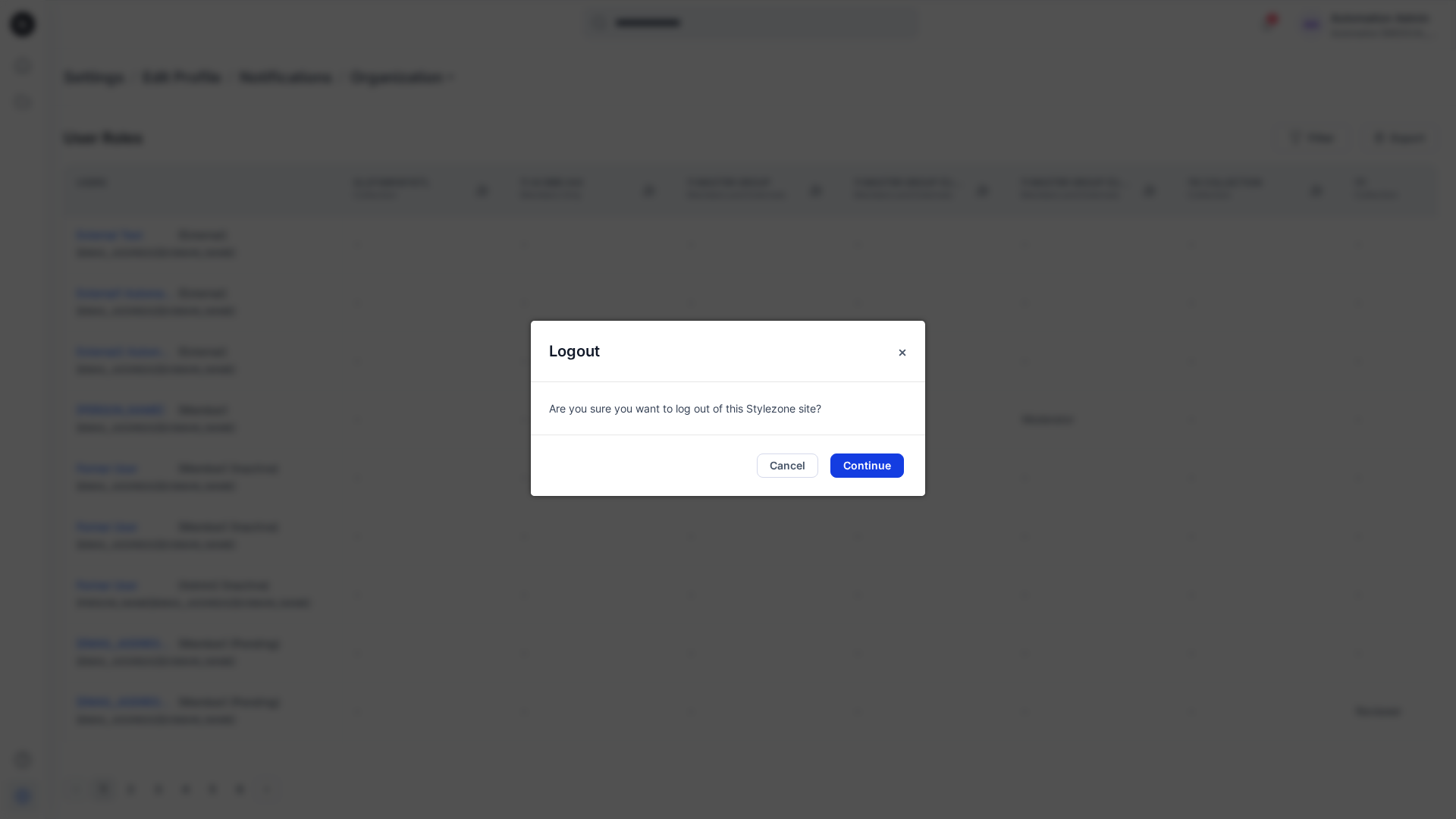
click at [893, 457] on button "Continue" at bounding box center [867, 465] width 73 height 24
